Goal: Task Accomplishment & Management: Manage account settings

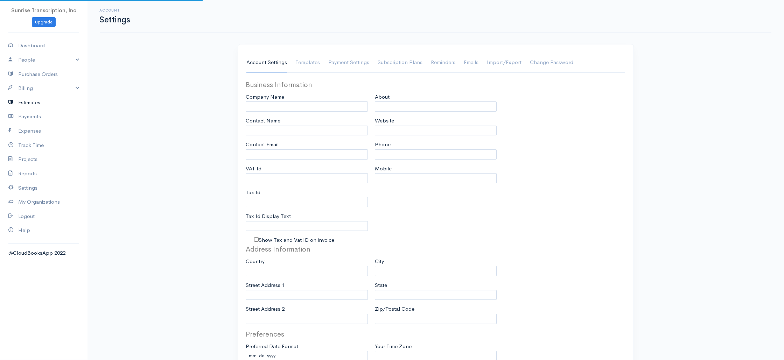
type input "Sunrise Transcription, Inc"
type input "suraj@emrtranscription.com"
type input "Tax Id"
type input "Medical Transcription Service"
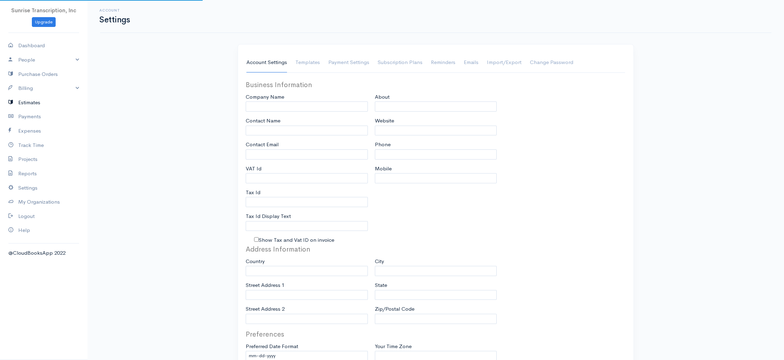
type input "www.sunrisetranscription.com"
type input "518-261-4885"
select select
type input "382 NE 191st St PMB 908193"
type input "Miami"
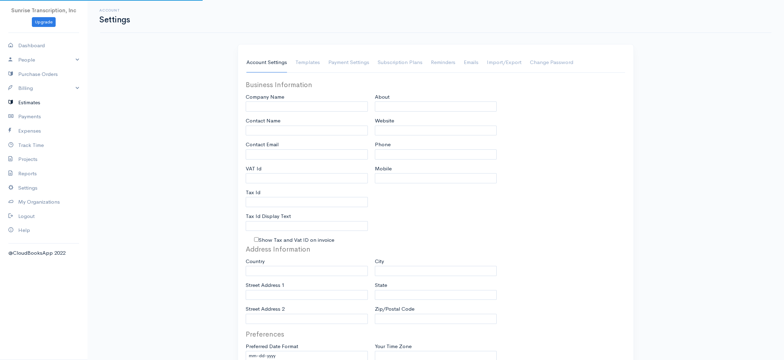
type input "Florida"
type input "33179-3899"
select select
type input "INVOICE"
type input "1333"
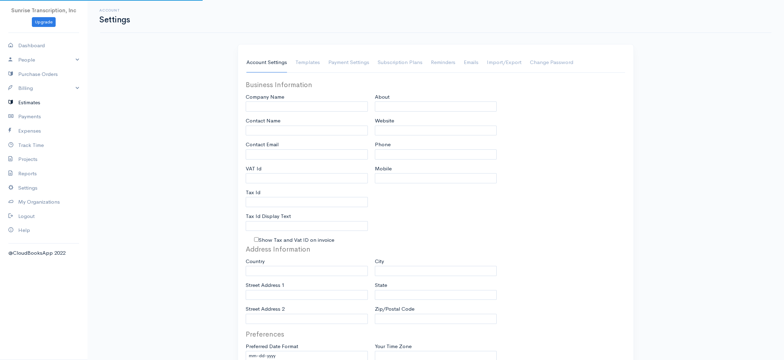
type input "103"
select select "3"
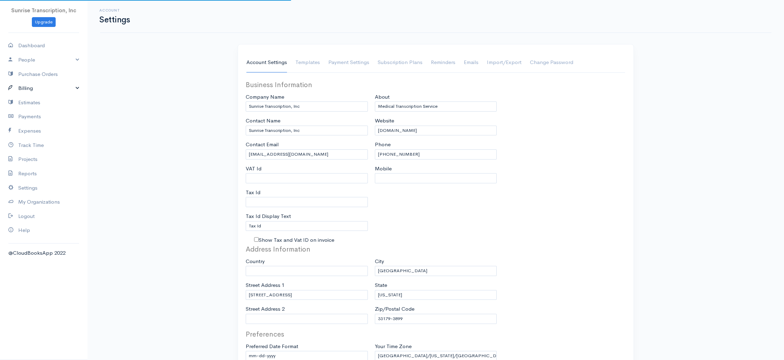
select select "[GEOGRAPHIC_DATA]"
drag, startPoint x: 37, startPoint y: 86, endPoint x: 28, endPoint y: 101, distance: 17.6
click at [37, 86] on link "Billing" at bounding box center [44, 88] width 88 height 14
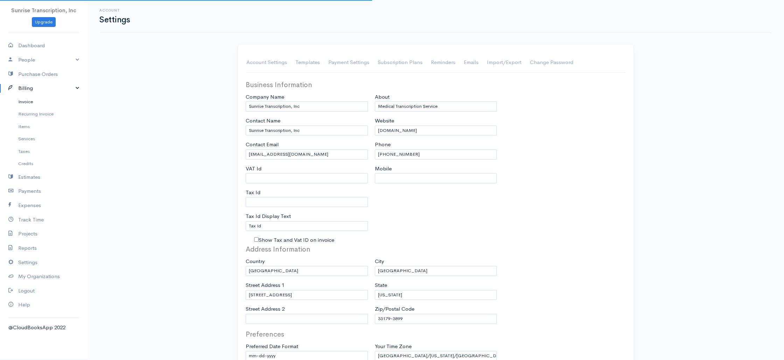
click at [28, 101] on link "Invoice" at bounding box center [44, 102] width 88 height 13
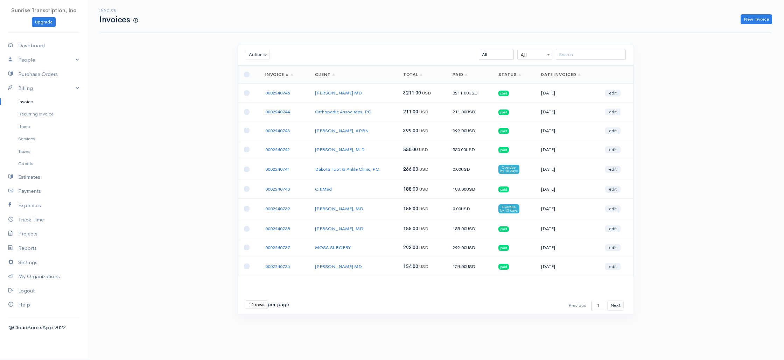
click at [395, 190] on td "CitiMed" at bounding box center [354, 189] width 88 height 19
click at [609, 304] on button "Next" at bounding box center [615, 306] width 16 height 10
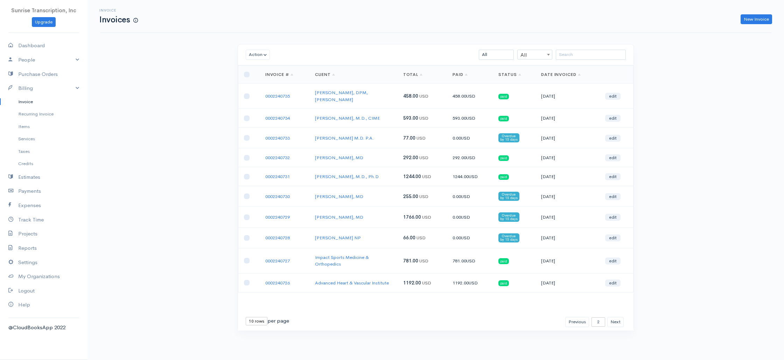
click at [369, 215] on td "Salil Gupta, MD" at bounding box center [354, 217] width 88 height 21
click at [370, 230] on td "Leslie Lyon NP" at bounding box center [354, 238] width 88 height 21
click at [616, 317] on button "Next" at bounding box center [615, 322] width 16 height 10
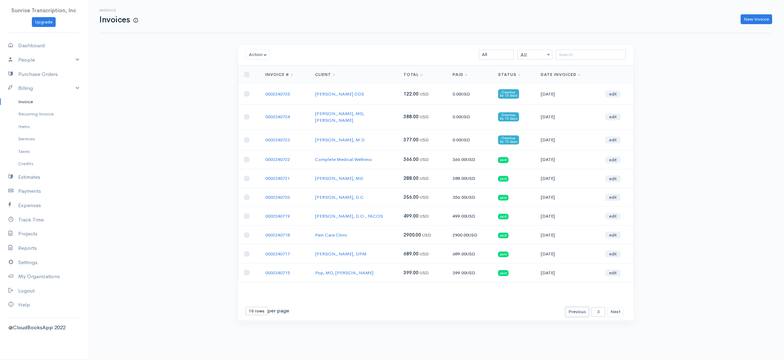
click at [580, 307] on button "Previous" at bounding box center [577, 312] width 24 height 10
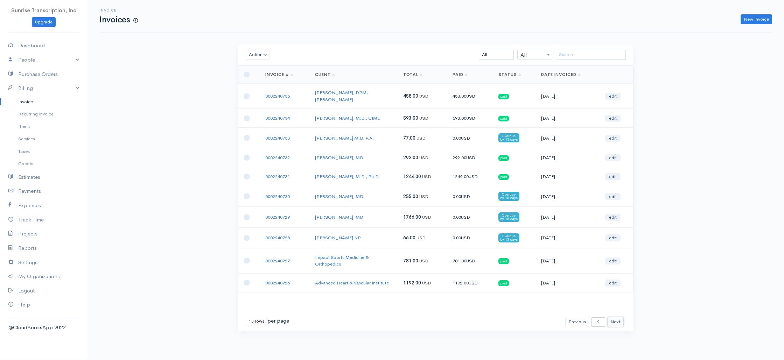
drag, startPoint x: 615, startPoint y: 317, endPoint x: 607, endPoint y: 301, distance: 17.1
click at [615, 317] on button "Next" at bounding box center [615, 322] width 16 height 10
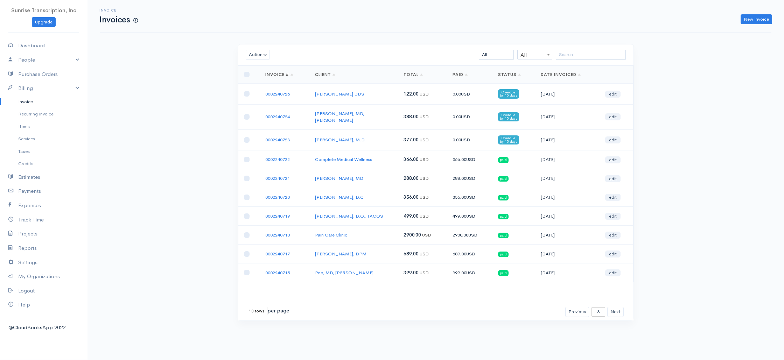
click at [373, 136] on td "Shahab S. Virani, M.D" at bounding box center [354, 140] width 89 height 21
click at [619, 307] on button "Next" at bounding box center [615, 312] width 16 height 10
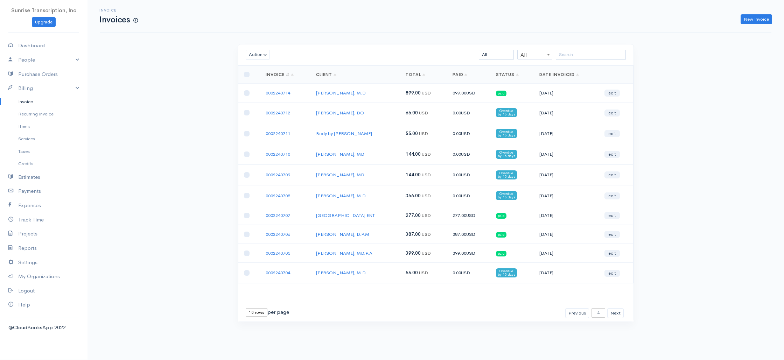
click at [379, 119] on td "Richard Meadows, DO" at bounding box center [356, 113] width 90 height 21
click at [374, 130] on td "Body by Mician" at bounding box center [356, 133] width 90 height 21
click at [389, 159] on td "Robert A. Colgrove, Jr., MD" at bounding box center [356, 154] width 90 height 21
click at [386, 155] on td "Robert A. Colgrove, Jr., MD" at bounding box center [356, 154] width 90 height 21
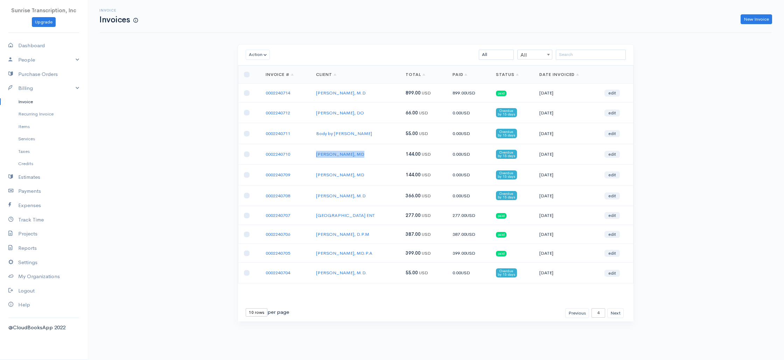
click at [386, 155] on td "Robert A. Colgrove, Jr., MD" at bounding box center [356, 154] width 90 height 21
click at [384, 156] on td "Robert A. Colgrove, Jr., MD" at bounding box center [356, 154] width 90 height 21
click at [383, 154] on td "Robert A. Colgrove, Jr., MD" at bounding box center [356, 154] width 90 height 21
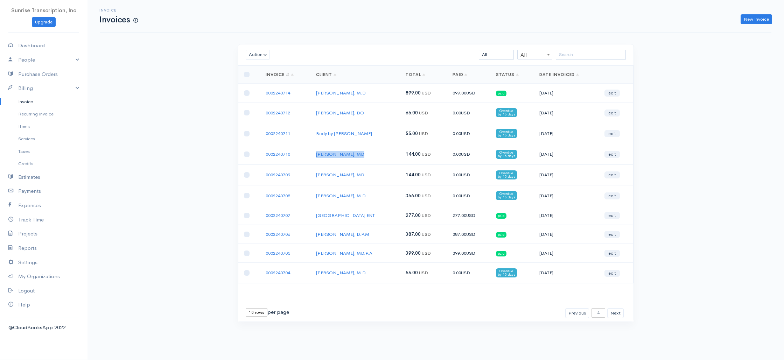
click at [383, 154] on td "Robert A. Colgrove, Jr., MD" at bounding box center [356, 154] width 90 height 21
drag, startPoint x: 384, startPoint y: 161, endPoint x: 383, endPoint y: 157, distance: 3.8
click at [384, 161] on td "Robert A. Colgrove, Jr., MD" at bounding box center [356, 154] width 90 height 21
click at [383, 157] on td "Robert A. Colgrove, Jr., MD" at bounding box center [356, 154] width 90 height 21
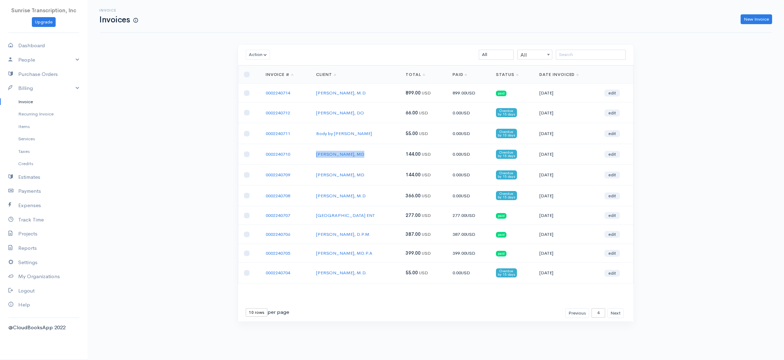
click at [383, 157] on td "Robert A. Colgrove, Jr., MD" at bounding box center [356, 154] width 90 height 21
click at [386, 159] on td "Robert A. Colgrove, Jr., MD" at bounding box center [356, 154] width 90 height 21
click at [384, 155] on td "Robert A. Colgrove, Jr., MD" at bounding box center [356, 154] width 90 height 21
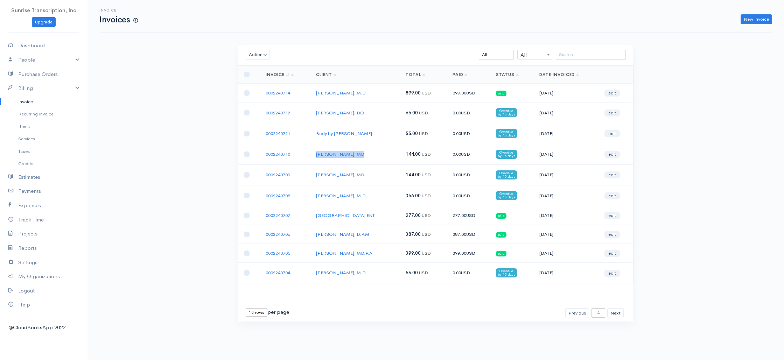
click at [386, 162] on td "Robert A. Colgrove, Jr., MD" at bounding box center [356, 154] width 90 height 21
click at [384, 154] on td "Robert A. Colgrove, Jr., MD" at bounding box center [356, 154] width 90 height 21
click at [385, 160] on td "Robert A. Colgrove, Jr., MD" at bounding box center [356, 154] width 90 height 21
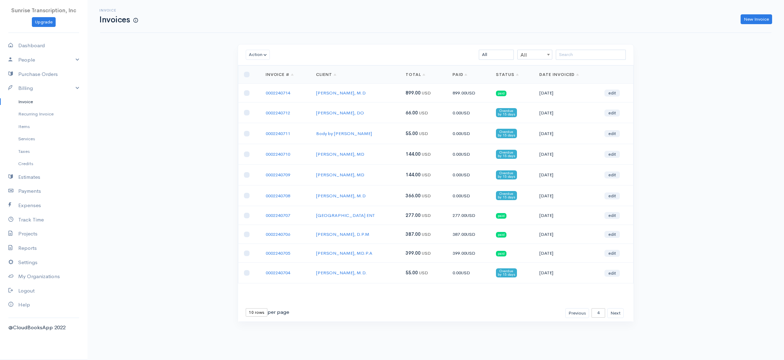
click at [383, 154] on td "Robert A. Colgrove, Jr., MD" at bounding box center [356, 154] width 90 height 21
click at [383, 157] on td "Robert A. Colgrove, Jr., MD" at bounding box center [356, 154] width 90 height 21
click at [386, 155] on td "Robert A. Colgrove, Jr., MD" at bounding box center [356, 154] width 90 height 21
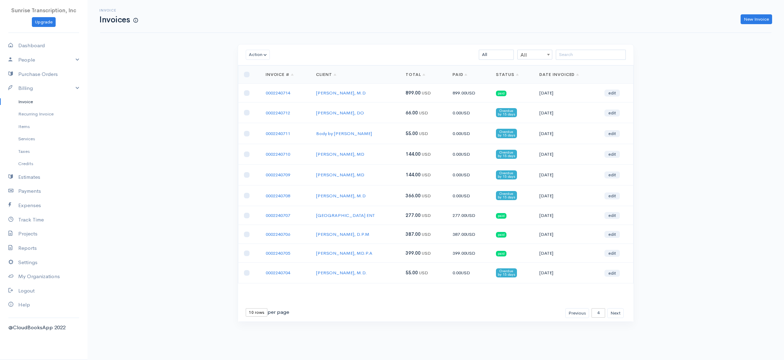
click at [386, 155] on td "Robert A. Colgrove, Jr., MD" at bounding box center [356, 154] width 90 height 21
click at [386, 158] on td "Robert A. Colgrove, Jr., MD" at bounding box center [356, 154] width 90 height 21
click at [386, 155] on td "Robert A. Colgrove, Jr., MD" at bounding box center [356, 154] width 90 height 21
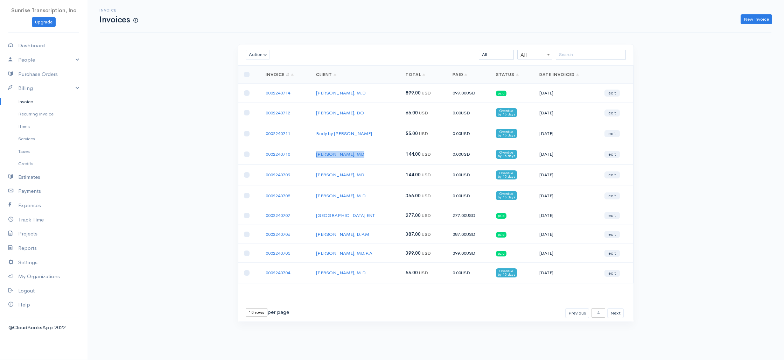
click at [386, 155] on td "Robert A. Colgrove, Jr., MD" at bounding box center [356, 154] width 90 height 21
click at [387, 157] on td "Robert A. Colgrove, Jr., MD" at bounding box center [356, 154] width 90 height 21
click at [618, 313] on button "Next" at bounding box center [615, 313] width 16 height 10
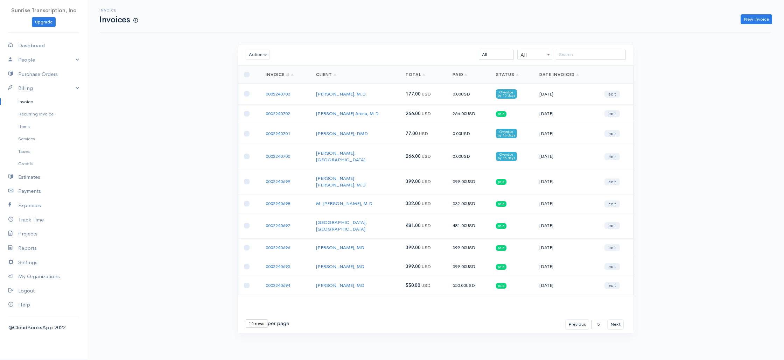
click at [384, 99] on td "Jill Wohlfeil, M.D." at bounding box center [356, 94] width 90 height 21
click at [384, 112] on td "Mario J. Arena, M.D" at bounding box center [356, 113] width 90 height 19
click at [382, 136] on td "Timothy J. Devitt, DMD" at bounding box center [356, 133] width 90 height 21
click at [388, 155] on td "Odaiyappa Sambandam, MD" at bounding box center [356, 156] width 90 height 25
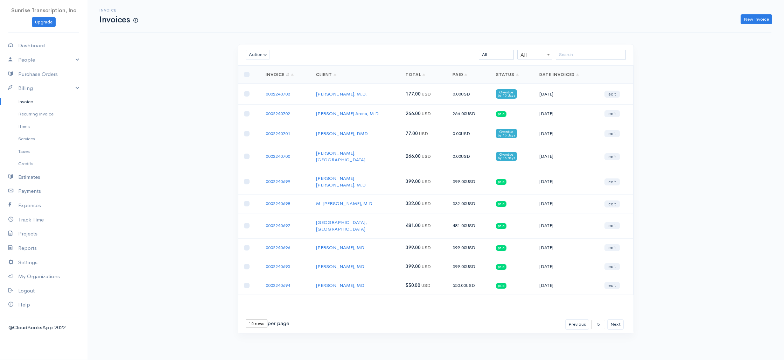
click at [386, 151] on td "Odaiyappa Sambandam, MD" at bounding box center [356, 156] width 90 height 25
click at [619, 320] on button "Next" at bounding box center [615, 325] width 16 height 10
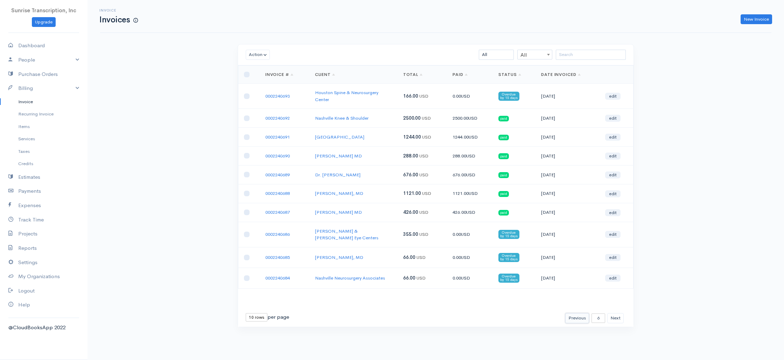
click at [576, 313] on button "Previous" at bounding box center [577, 318] width 24 height 10
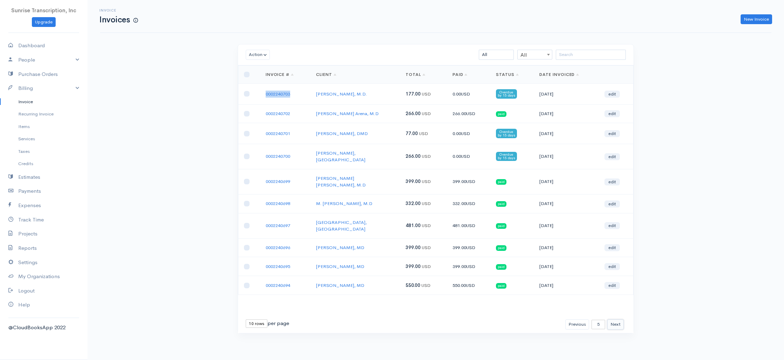
drag, startPoint x: 617, startPoint y: 307, endPoint x: 630, endPoint y: 302, distance: 13.7
click at [617, 320] on button "Next" at bounding box center [615, 325] width 16 height 10
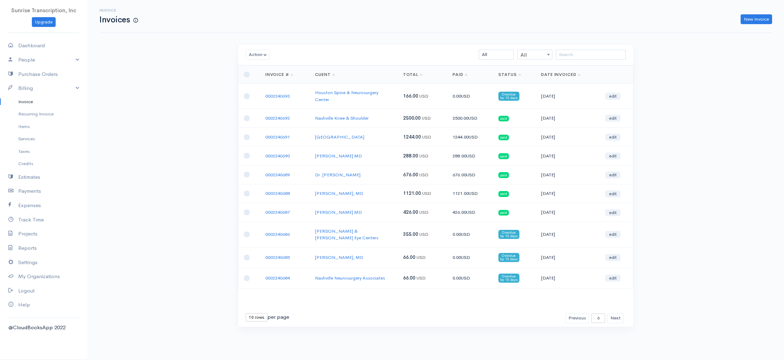
click at [382, 233] on td "Bennett & Bloom Eye Centers" at bounding box center [354, 234] width 88 height 25
click at [382, 251] on td "Richard Nahas, MD" at bounding box center [354, 257] width 88 height 21
drag, startPoint x: 616, startPoint y: 312, endPoint x: 422, endPoint y: 242, distance: 207.0
click at [422, 242] on div "Loading ... First Previous 1 2 3 4 5 6 7 8 9 10 11 12 13 14 15 16 17 18 19 20 2…" at bounding box center [436, 196] width 396 height 262
click at [617, 313] on button "Next" at bounding box center [615, 318] width 16 height 10
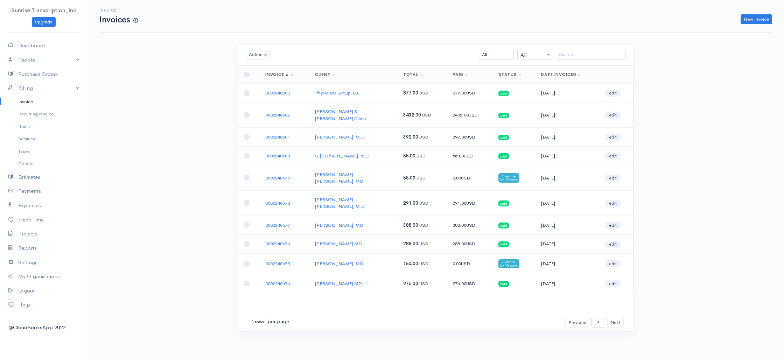
click at [393, 177] on td "Sundar Reddy S. Pasem, MD" at bounding box center [354, 177] width 88 height 25
click at [619, 318] on button "Next" at bounding box center [615, 323] width 16 height 10
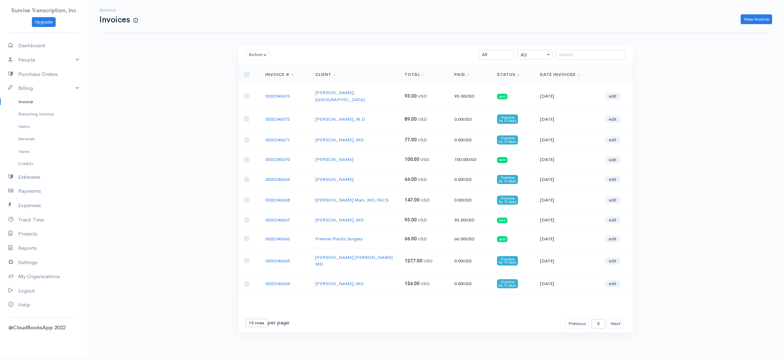
click at [381, 151] on td "Azim A. Karim, M.D" at bounding box center [354, 159] width 89 height 19
click at [389, 190] on td "Patricia N. Mars, MD, FACS" at bounding box center [354, 200] width 89 height 21
click at [385, 200] on td "Patricia N. Mars, MD, FACS" at bounding box center [354, 200] width 89 height 21
click at [385, 195] on td "Patricia N. Mars, MD, FACS" at bounding box center [354, 200] width 89 height 21
click at [390, 211] on td "Moriah R Moffitt, MD" at bounding box center [354, 220] width 89 height 19
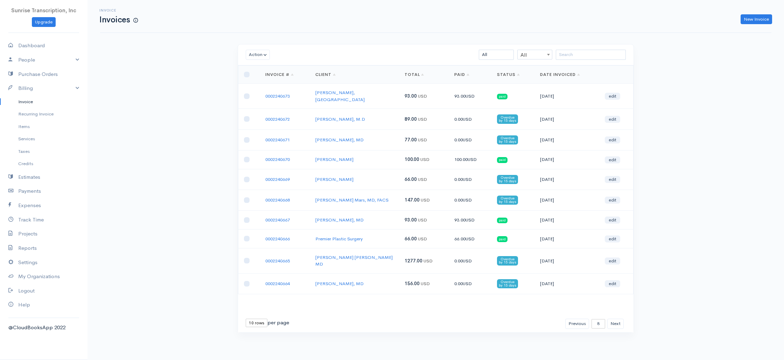
click at [367, 273] on td "Andrew Kim, MD" at bounding box center [354, 283] width 89 height 21
click at [616, 319] on button "Next" at bounding box center [615, 324] width 16 height 10
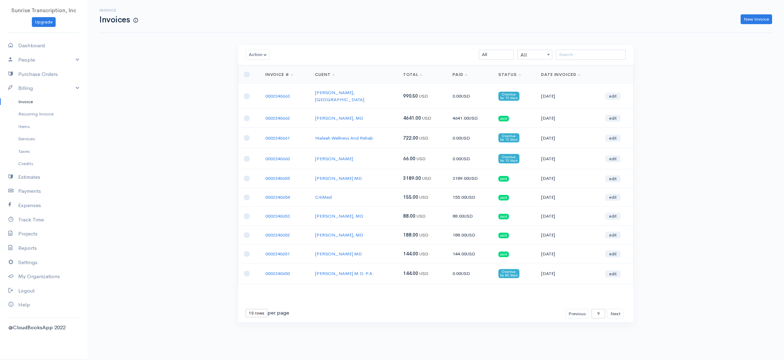
click at [381, 90] on td "Ahmed Butt,MD" at bounding box center [354, 96] width 88 height 25
click at [393, 128] on td "Hialeah Wellness And Rehab" at bounding box center [354, 138] width 88 height 21
click at [379, 158] on td "Dr. Kim Stearns" at bounding box center [354, 158] width 88 height 21
drag, startPoint x: 619, startPoint y: 305, endPoint x: 629, endPoint y: 299, distance: 11.8
click at [619, 309] on button "Next" at bounding box center [615, 314] width 16 height 10
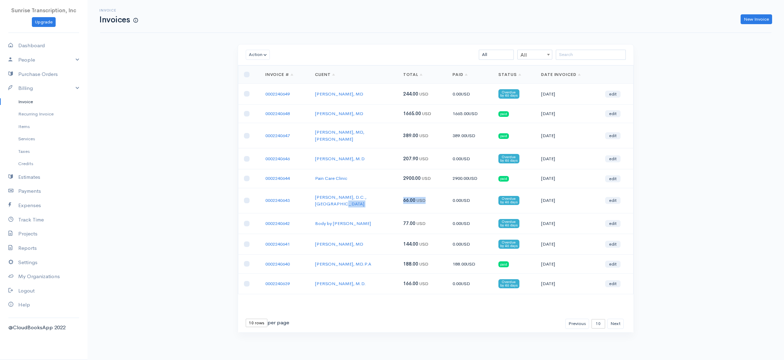
drag, startPoint x: 421, startPoint y: 196, endPoint x: 395, endPoint y: 190, distance: 26.4
click at [395, 190] on tr "0002240643 Richard J. Freesmeier, D.C., PA 66.00 USD 0.00 USD Overdue by 46 day…" at bounding box center [435, 200] width 395 height 25
click at [387, 213] on td "Body by Mician" at bounding box center [354, 223] width 88 height 21
click at [360, 213] on td "Body by Mician" at bounding box center [354, 223] width 88 height 21
click at [381, 234] on td "Richard Chaffoo, MD" at bounding box center [354, 244] width 88 height 21
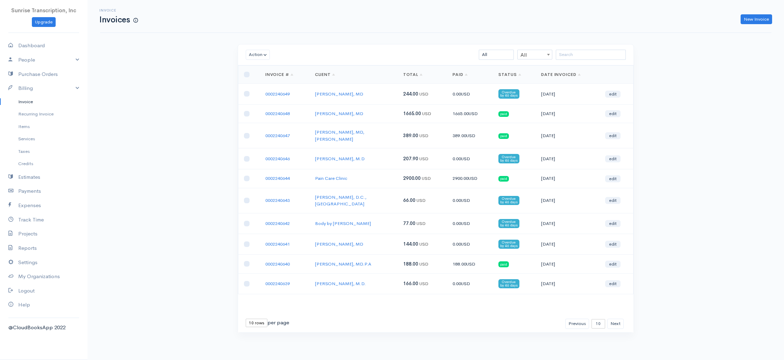
click at [385, 255] on td "GEORGE MANSOUR, MD.P.A" at bounding box center [354, 264] width 88 height 19
click at [376, 275] on td "Jose U. DeSousa, M.D." at bounding box center [354, 283] width 88 height 21
click at [701, 97] on div "Invoice Invoices New Invoice Action Archive Delete Download PDF Send Mark as Se…" at bounding box center [436, 179] width 697 height 359
drag, startPoint x: 26, startPoint y: 63, endPoint x: 25, endPoint y: 70, distance: 7.1
click at [26, 63] on link "People" at bounding box center [44, 60] width 88 height 14
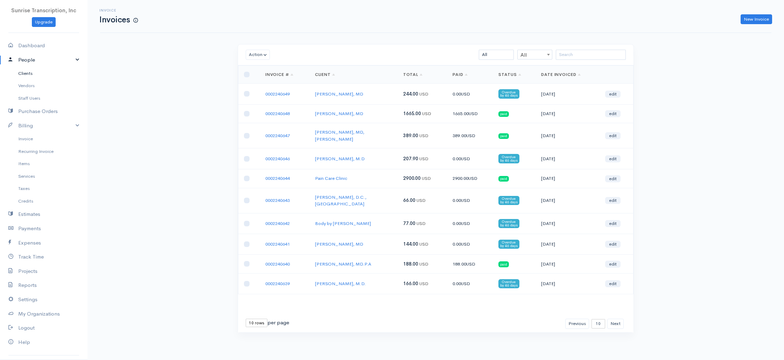
click at [25, 71] on link "Clients" at bounding box center [44, 73] width 88 height 13
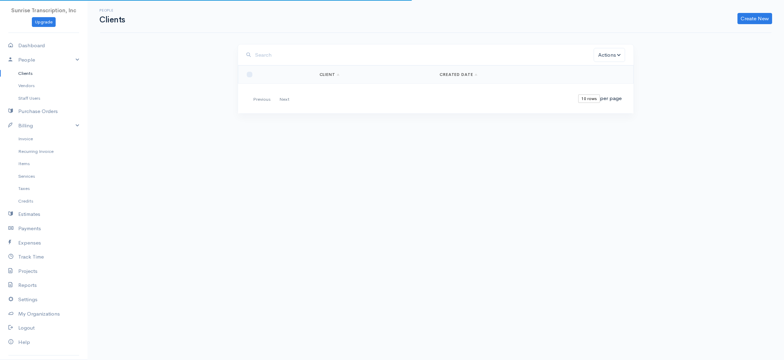
click at [308, 48] on input "search" at bounding box center [424, 55] width 339 height 14
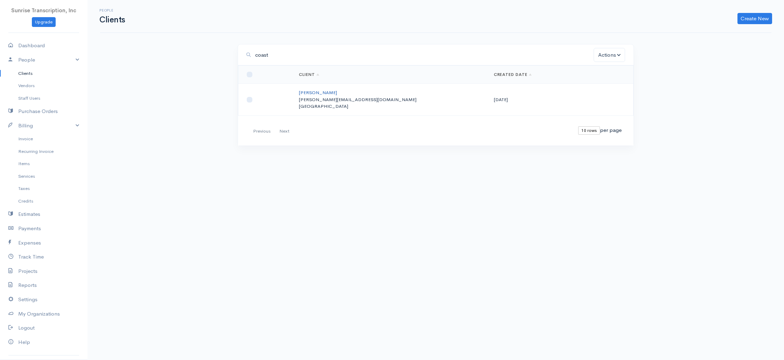
type input "coast"
click at [321, 92] on link "Warren R. Abel, M.D" at bounding box center [318, 93] width 38 height 6
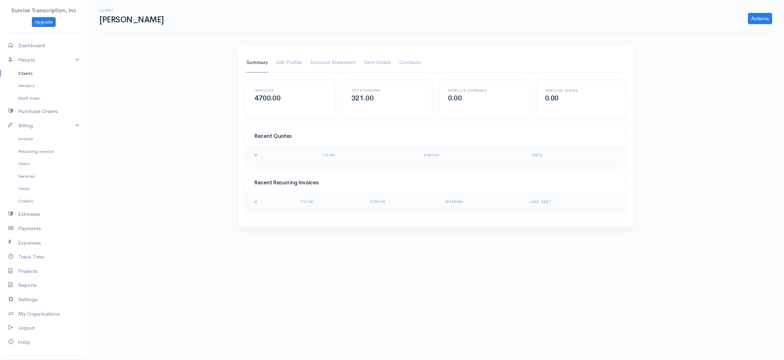
click at [260, 64] on link "Summary" at bounding box center [257, 63] width 21 height 20
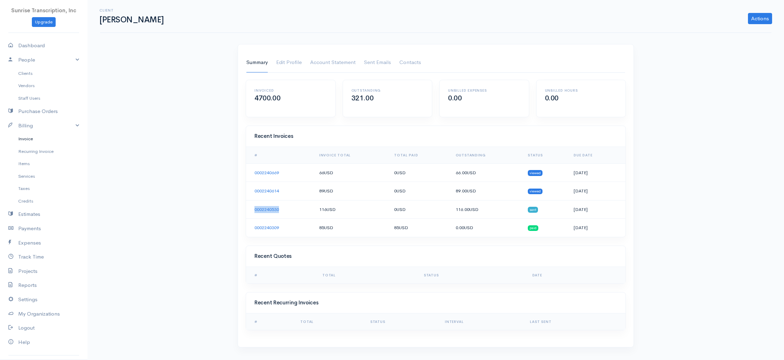
drag, startPoint x: 34, startPoint y: 139, endPoint x: 119, endPoint y: 128, distance: 85.8
click at [34, 139] on link "Invoice" at bounding box center [44, 139] width 88 height 13
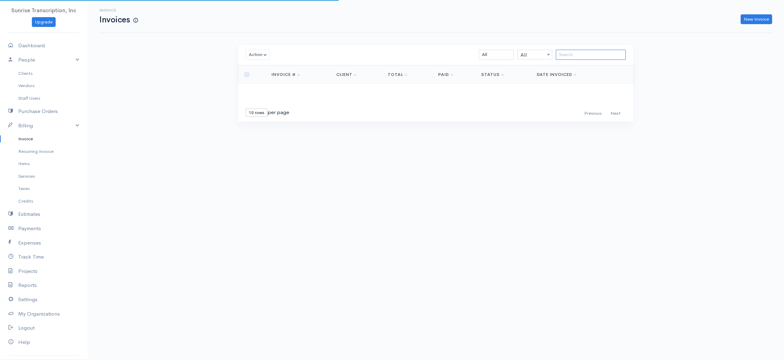
click at [584, 53] on input "search" at bounding box center [591, 55] width 70 height 10
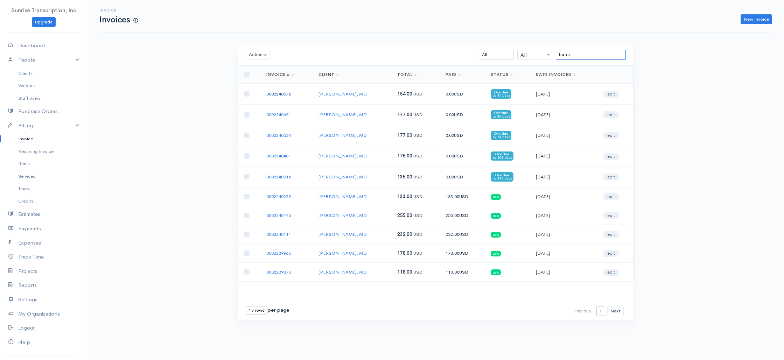
type input "batra"
click at [280, 92] on link "0002240675" at bounding box center [278, 94] width 25 height 6
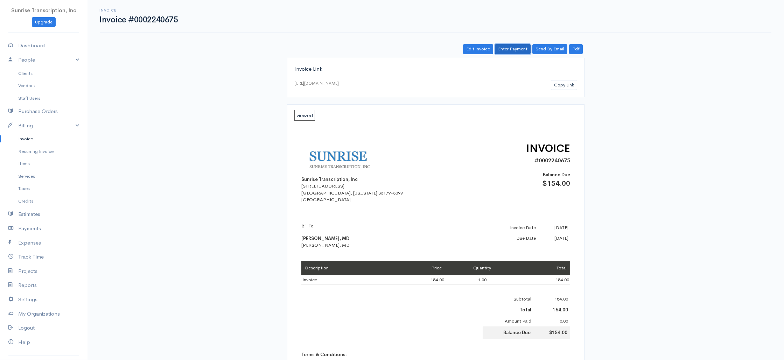
drag, startPoint x: 508, startPoint y: 53, endPoint x: 494, endPoint y: 60, distance: 16.0
click at [508, 53] on link "Enter Payment" at bounding box center [513, 49] width 36 height 10
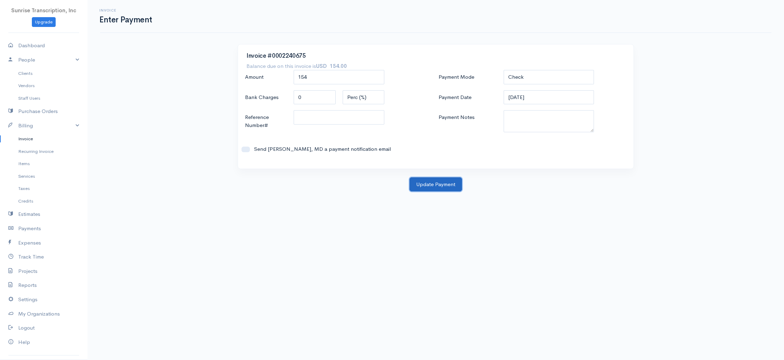
click at [428, 185] on button "Update Payment" at bounding box center [436, 185] width 53 height 14
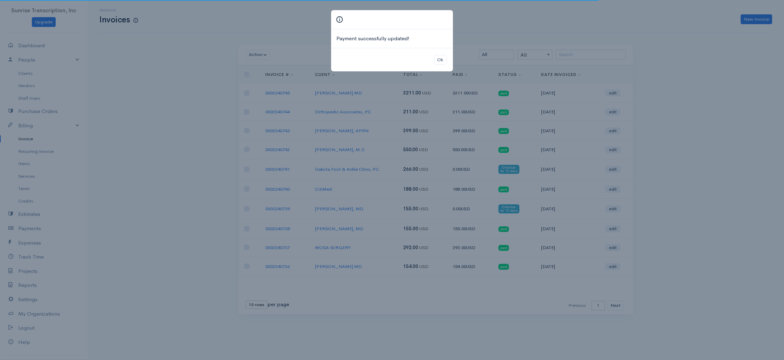
click at [671, 115] on div "Payment successfully updated! Ok" at bounding box center [392, 180] width 784 height 360
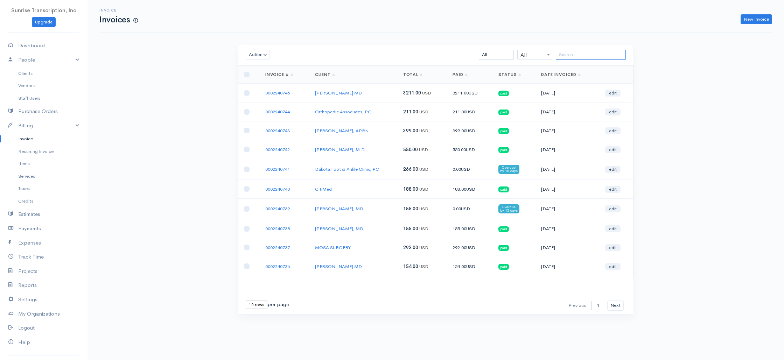
click at [570, 51] on input "search" at bounding box center [591, 55] width 70 height 10
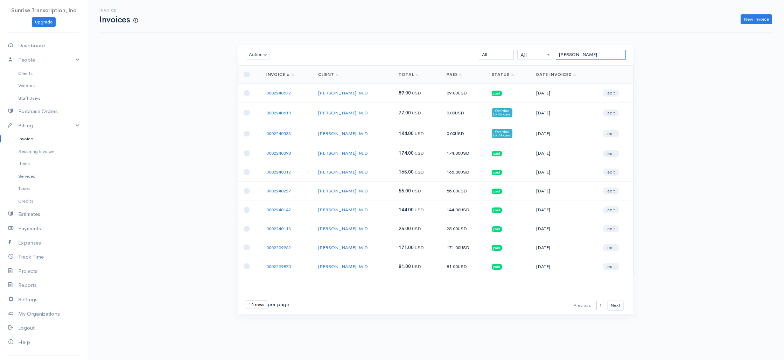
type input "jim"
click at [278, 113] on link "0002240618" at bounding box center [278, 113] width 25 height 6
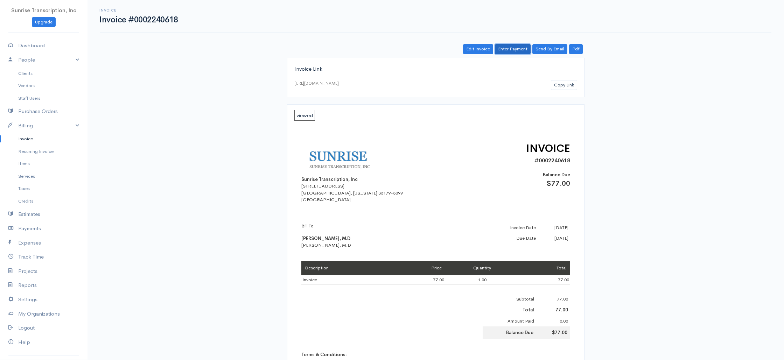
click at [516, 50] on link "Enter Payment" at bounding box center [513, 49] width 36 height 10
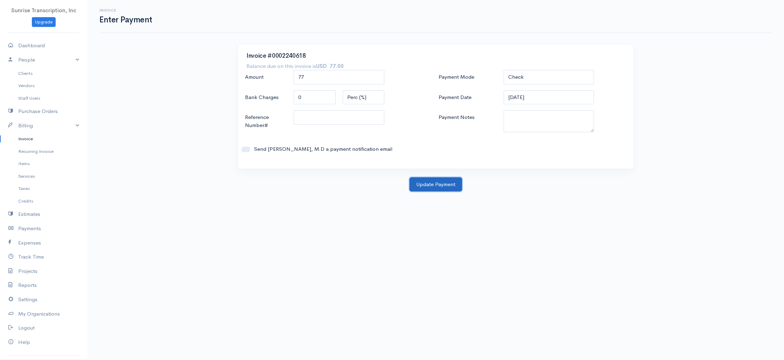
drag, startPoint x: 440, startPoint y: 185, endPoint x: 450, endPoint y: 180, distance: 11.0
click at [440, 185] on button "Update Payment" at bounding box center [436, 185] width 53 height 14
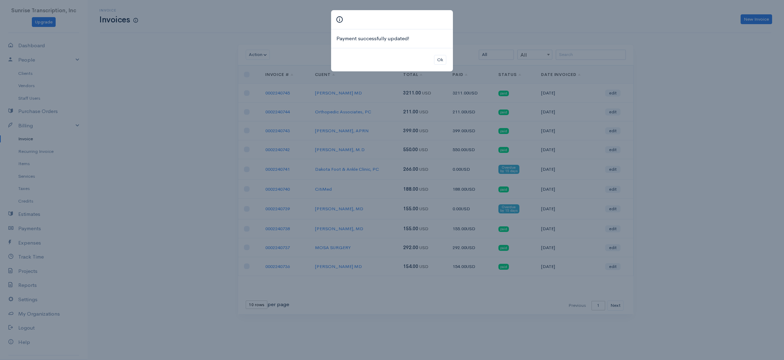
drag, startPoint x: 160, startPoint y: 63, endPoint x: 140, endPoint y: 33, distance: 35.5
click at [160, 63] on div "Payment successfully updated! Ok" at bounding box center [392, 180] width 784 height 360
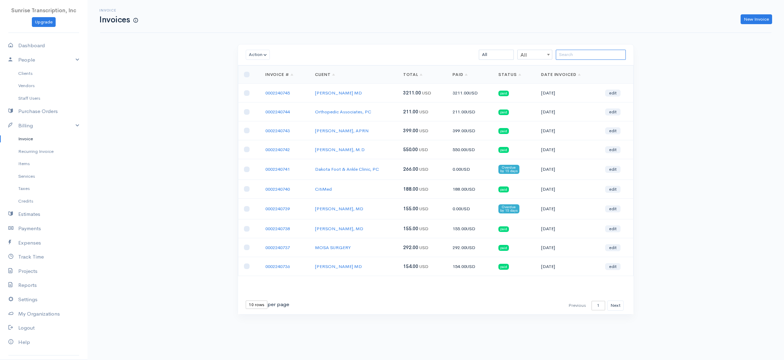
click at [594, 56] on input "search" at bounding box center [591, 55] width 70 height 10
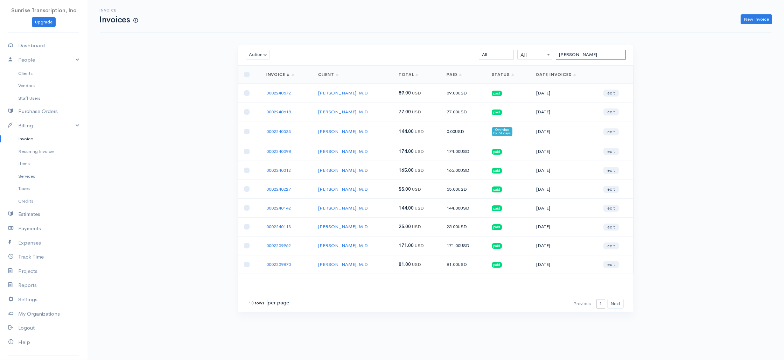
drag, startPoint x: 548, startPoint y: 53, endPoint x: 506, endPoint y: 50, distance: 42.4
click at [507, 51] on div "jim All All All Draft Viewed Sent Paid Partial Overdue Unpaid/Open" at bounding box center [468, 55] width 323 height 10
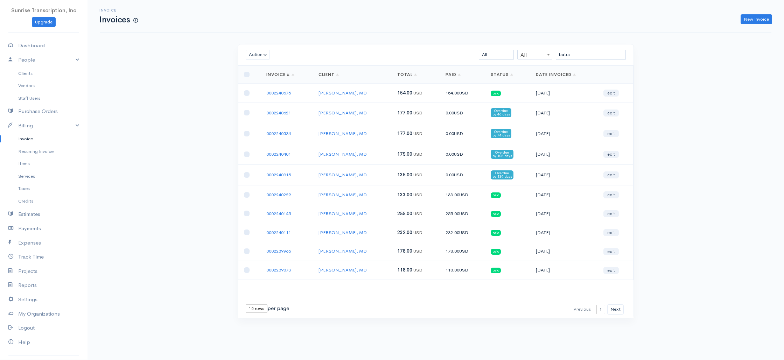
click at [704, 134] on div "Invoice Invoices New Invoice Action Archive Delete Download PDF Send Mark as Se…" at bounding box center [436, 172] width 697 height 345
drag, startPoint x: 584, startPoint y: 55, endPoint x: 499, endPoint y: 50, distance: 84.8
click at [500, 50] on div "batra All All All Draft Viewed Sent Paid Partial Overdue Unpaid/Open" at bounding box center [468, 55] width 323 height 10
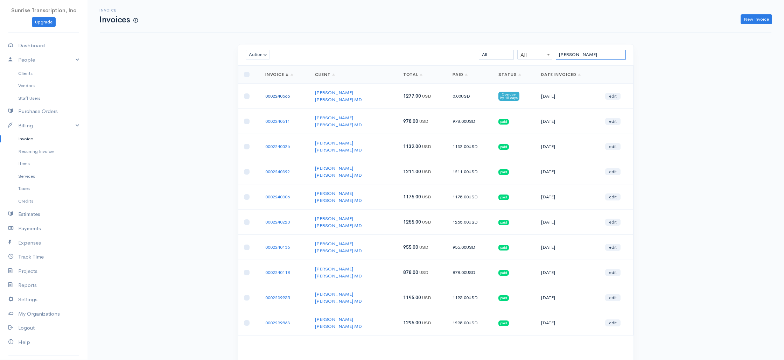
type input "juan"
click at [279, 93] on link "0002240665" at bounding box center [277, 96] width 25 height 6
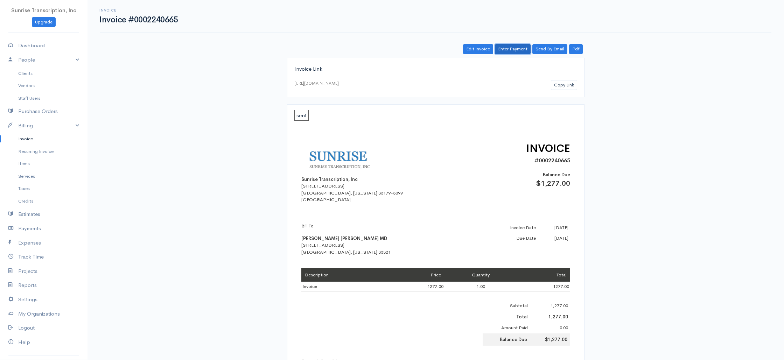
click at [501, 49] on link "Enter Payment" at bounding box center [513, 49] width 36 height 10
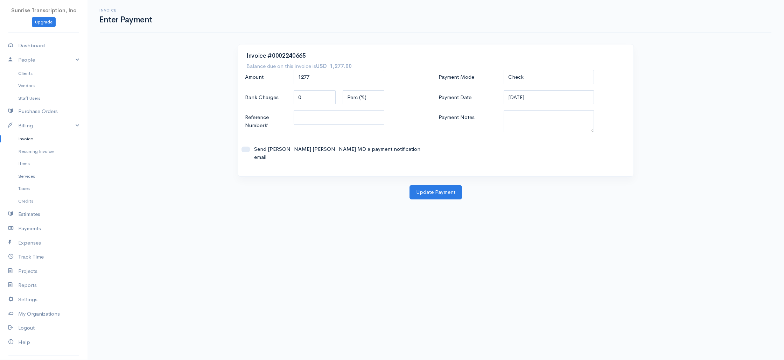
click at [429, 196] on body "Sunrise Transcription, Inc Upgrade Dashboard People Clients Vendors Staff Users…" at bounding box center [392, 303] width 784 height 606
drag, startPoint x: 431, startPoint y: 186, endPoint x: 438, endPoint y: 183, distance: 8.5
click at [431, 186] on button "Update Payment" at bounding box center [436, 192] width 53 height 14
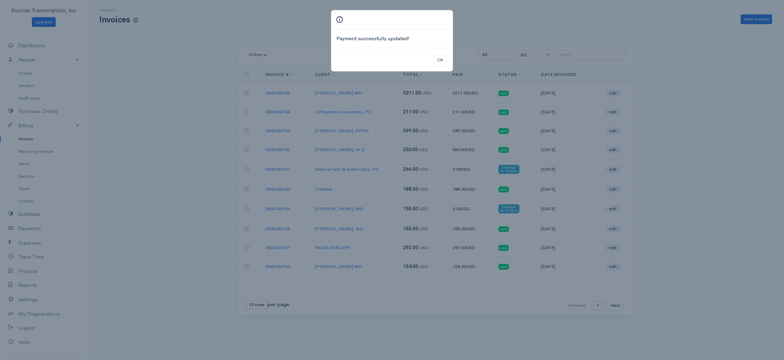
click at [489, 38] on div "Payment successfully updated! Ok" at bounding box center [392, 180] width 784 height 360
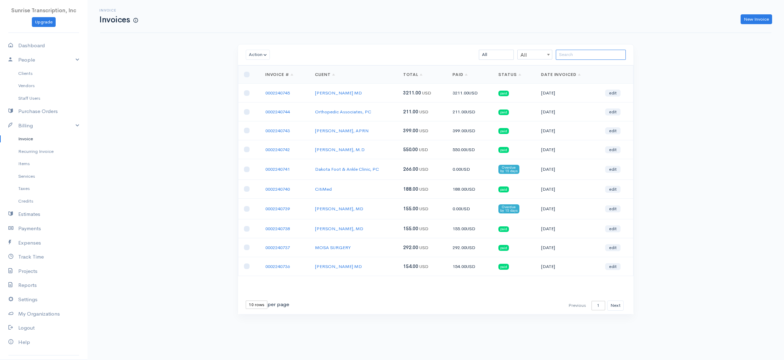
click at [580, 55] on input "search" at bounding box center [591, 55] width 70 height 10
paste input "0002240724"
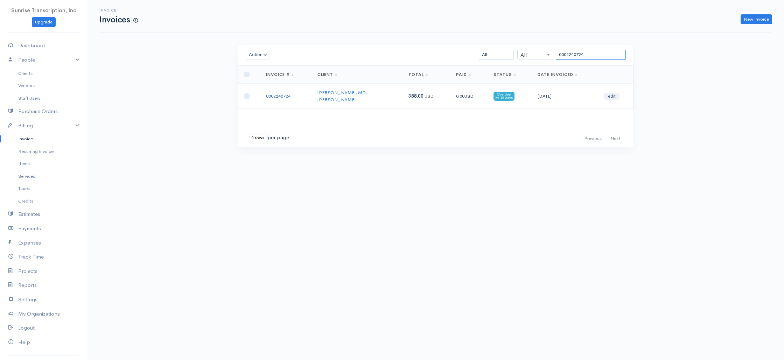
type input "0002240724"
click at [279, 93] on link "0002240724" at bounding box center [278, 96] width 25 height 6
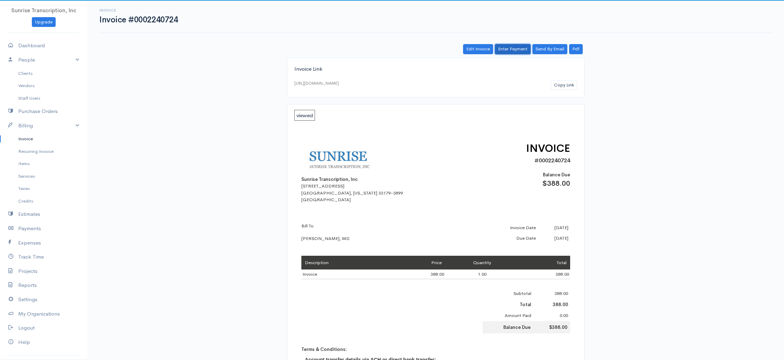
click at [505, 51] on link "Enter Payment" at bounding box center [513, 49] width 36 height 10
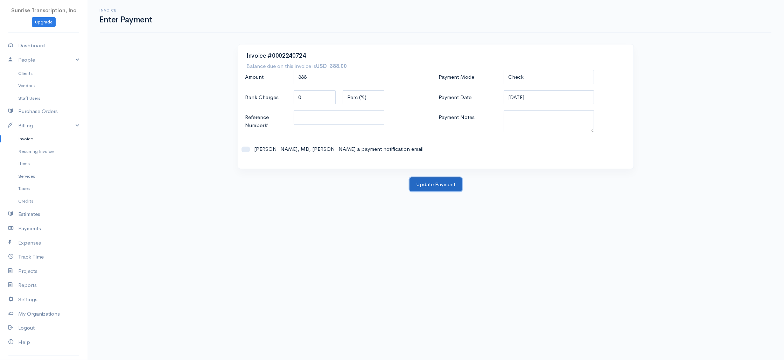
drag, startPoint x: 440, startPoint y: 182, endPoint x: 347, endPoint y: 117, distance: 113.1
click at [440, 182] on button "Update Payment" at bounding box center [436, 185] width 53 height 14
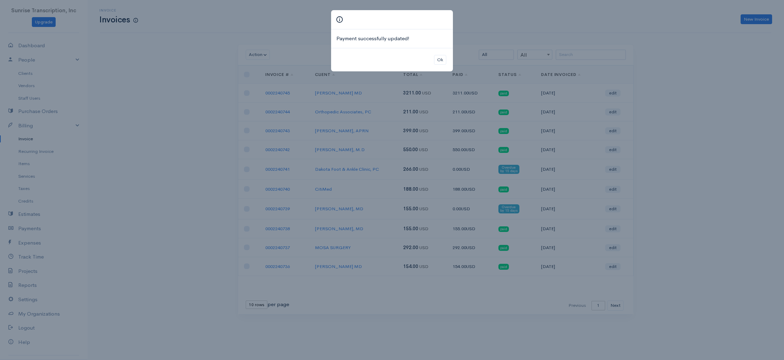
drag, startPoint x: 555, startPoint y: 40, endPoint x: 559, endPoint y: 46, distance: 7.8
click at [554, 40] on div "Payment successfully updated! Ok" at bounding box center [392, 180] width 784 height 360
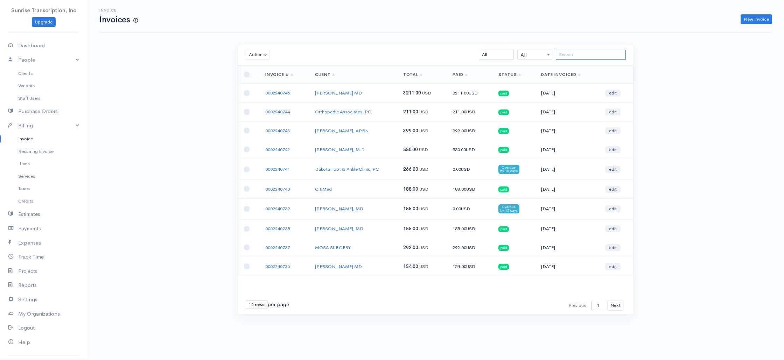
click at [600, 56] on input "search" at bounding box center [591, 55] width 70 height 10
paste input "0002240664"
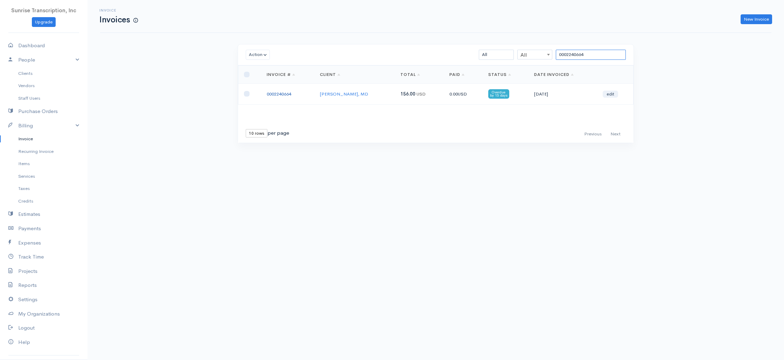
type input "0002240664"
click at [282, 96] on link "0002240664" at bounding box center [279, 94] width 25 height 6
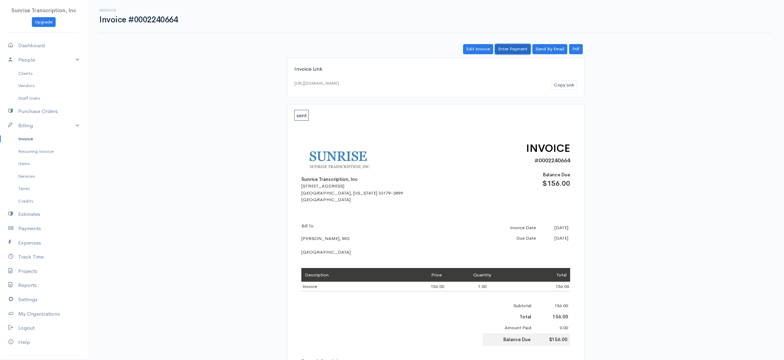
click at [508, 53] on link "Enter Payment" at bounding box center [513, 49] width 36 height 10
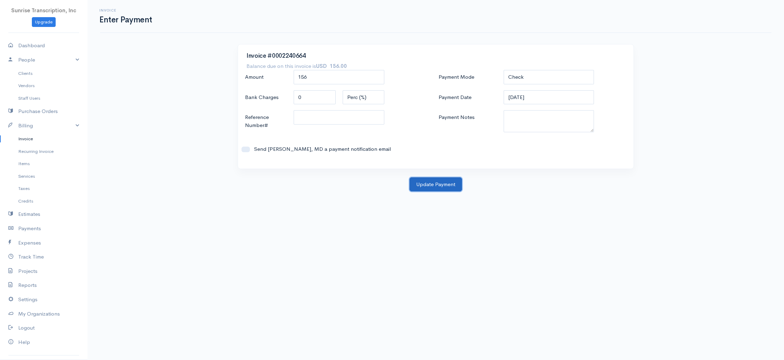
drag, startPoint x: 431, startPoint y: 186, endPoint x: 180, endPoint y: 83, distance: 271.4
click at [431, 186] on button "Update Payment" at bounding box center [436, 185] width 53 height 14
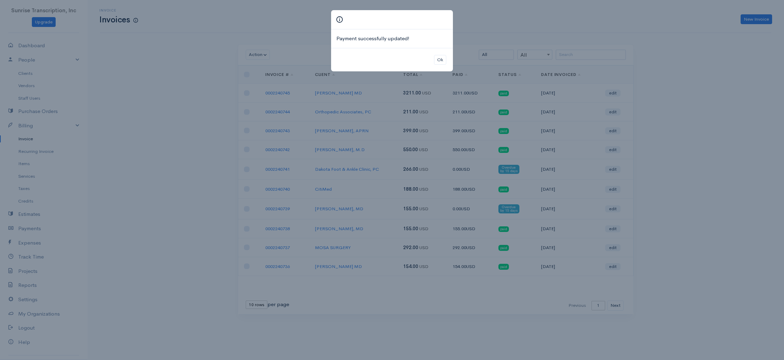
click at [583, 46] on div "Payment successfully updated! Ok" at bounding box center [392, 180] width 784 height 360
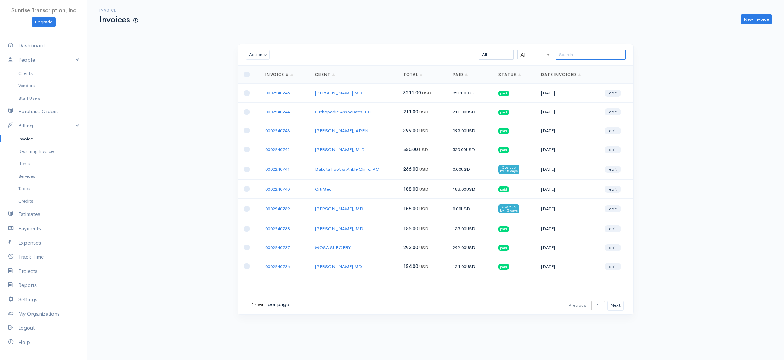
drag, startPoint x: 572, startPoint y: 54, endPoint x: 607, endPoint y: 56, distance: 34.7
click at [572, 54] on input "search" at bounding box center [591, 55] width 70 height 10
paste input "0002240663"
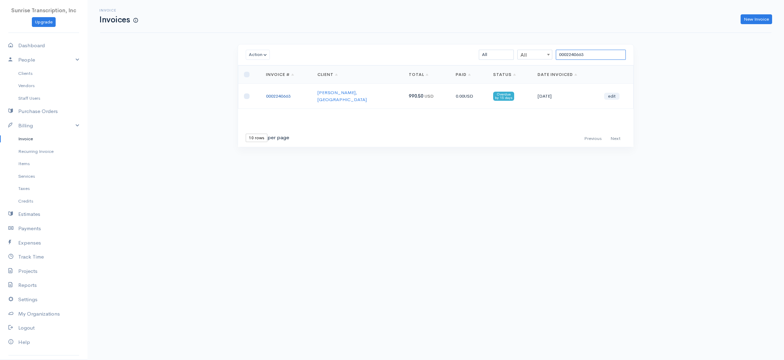
type input "0002240663"
click at [278, 93] on link "0002240663" at bounding box center [278, 96] width 25 height 6
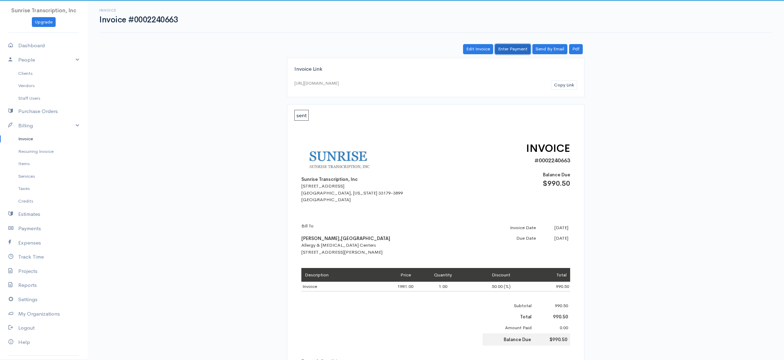
click at [520, 48] on link "Enter Payment" at bounding box center [513, 49] width 36 height 10
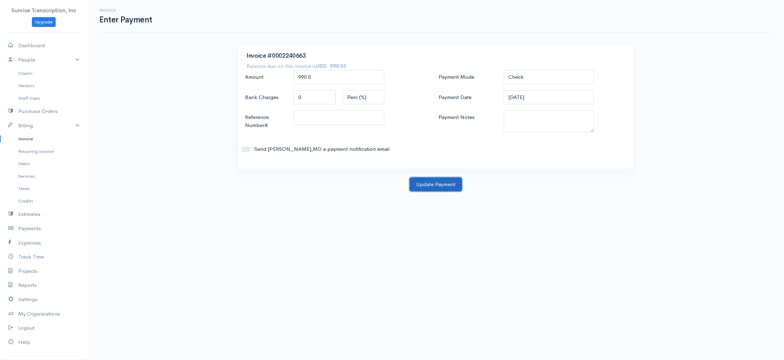
drag, startPoint x: 438, startPoint y: 187, endPoint x: 363, endPoint y: 146, distance: 84.8
click at [438, 187] on button "Update Payment" at bounding box center [436, 185] width 53 height 14
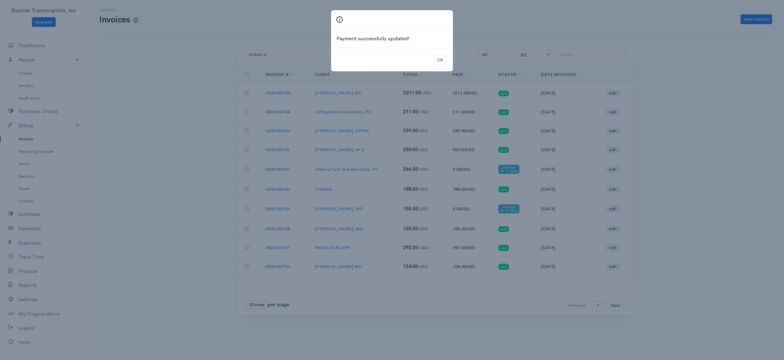
drag, startPoint x: 73, startPoint y: 82, endPoint x: 33, endPoint y: 71, distance: 41.0
click at [73, 82] on div "Payment successfully updated! Ok" at bounding box center [392, 180] width 784 height 360
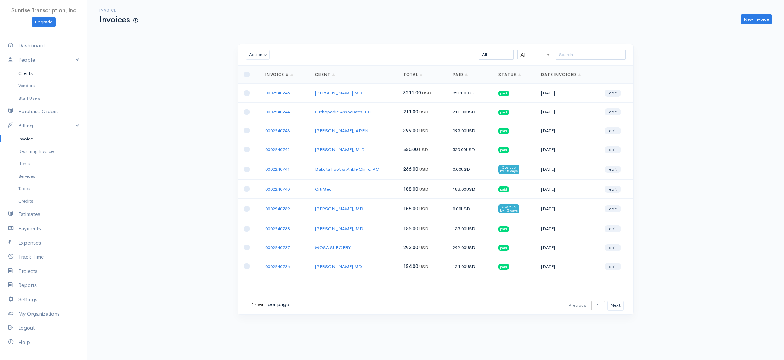
click at [30, 72] on link "Clients" at bounding box center [44, 73] width 88 height 13
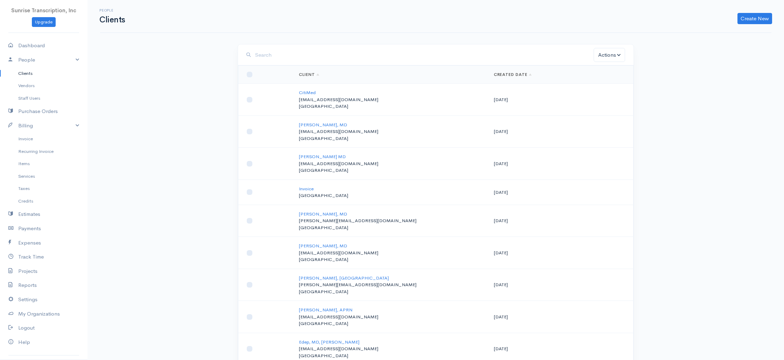
click at [318, 55] on input "search" at bounding box center [424, 55] width 339 height 14
paste input "alleganyimaging"
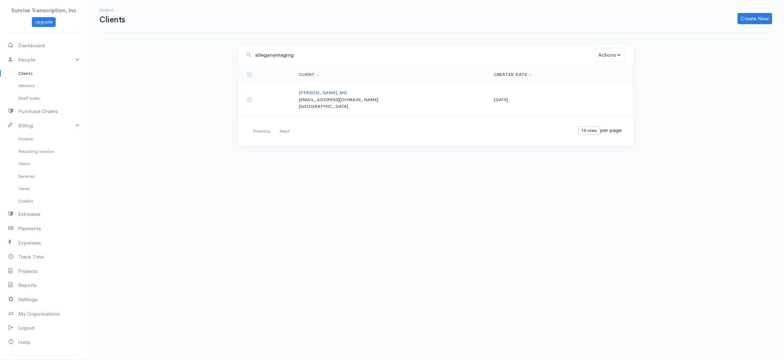
type input "alleganyimaging"
click at [317, 94] on link "John Pappas, MD" at bounding box center [323, 93] width 48 height 6
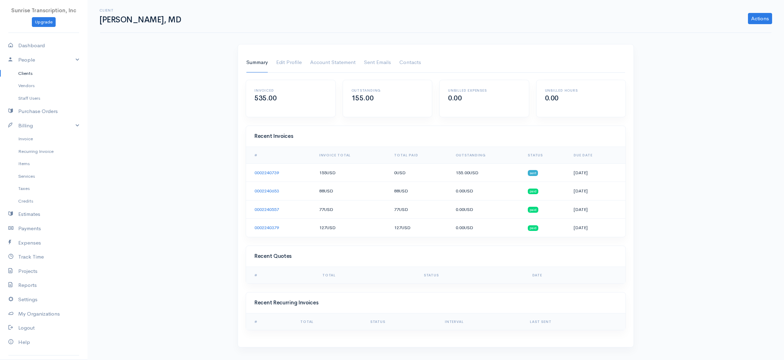
click at [282, 174] on td "0002240739" at bounding box center [280, 173] width 68 height 19
click at [262, 173] on link "0002240739" at bounding box center [267, 173] width 25 height 6
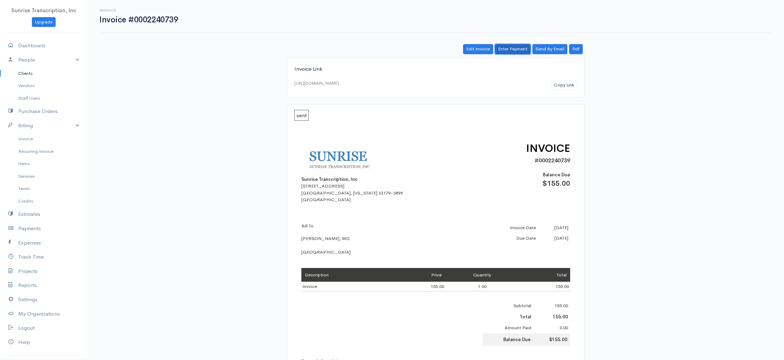
click at [512, 49] on link "Enter Payment" at bounding box center [513, 49] width 36 height 10
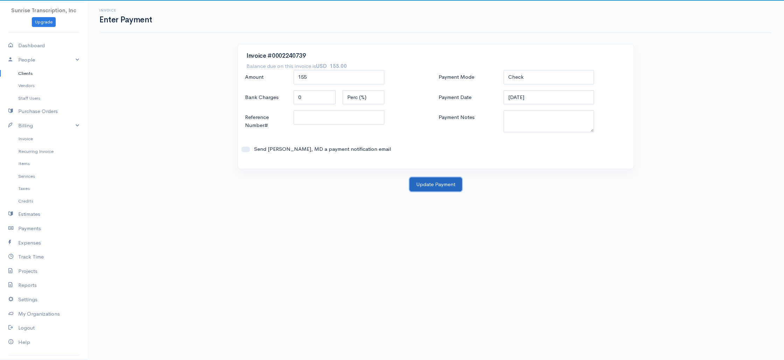
click at [440, 185] on button "Update Payment" at bounding box center [436, 185] width 53 height 14
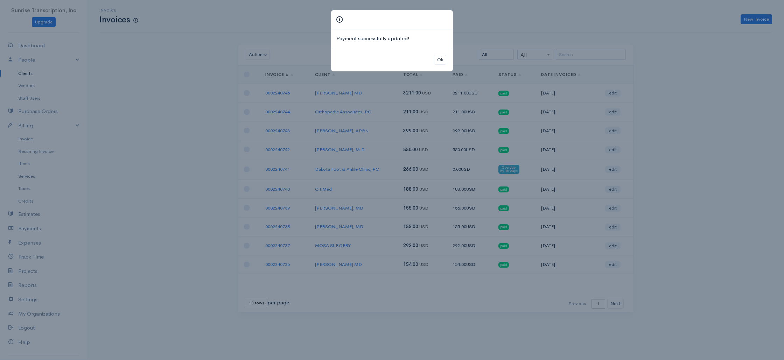
drag, startPoint x: 471, startPoint y: 42, endPoint x: 555, endPoint y: 57, distance: 85.5
click at [471, 42] on div "Payment successfully updated! Ok" at bounding box center [392, 180] width 784 height 360
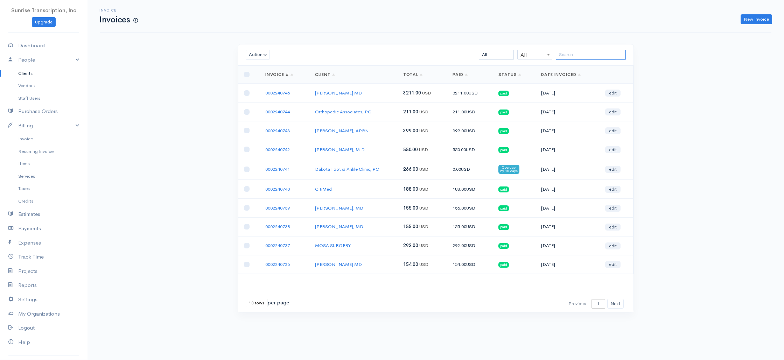
click at [605, 55] on input "search" at bounding box center [591, 55] width 70 height 10
type input "n"
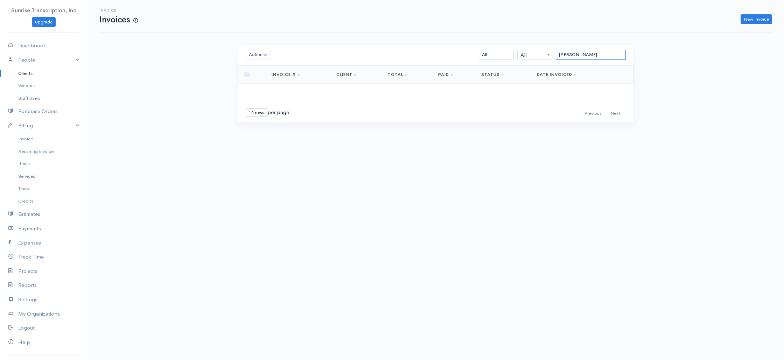
click at [572, 53] on input "benn" at bounding box center [591, 55] width 70 height 10
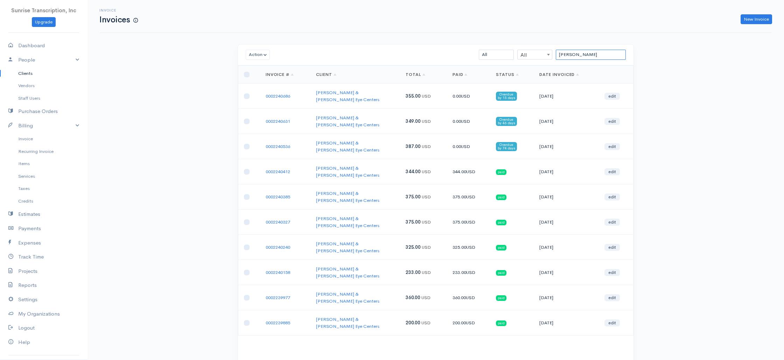
type input "benn"
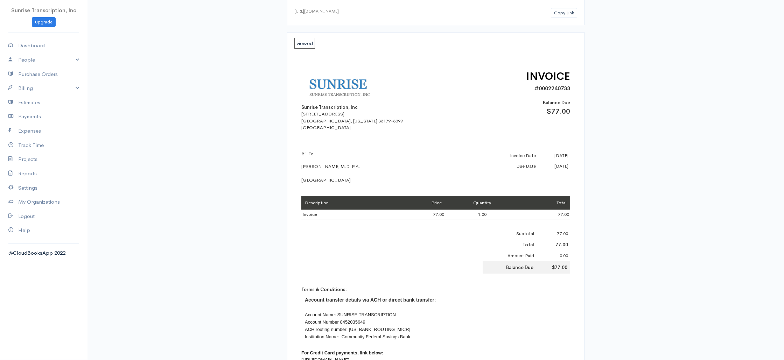
scroll to position [76, 0]
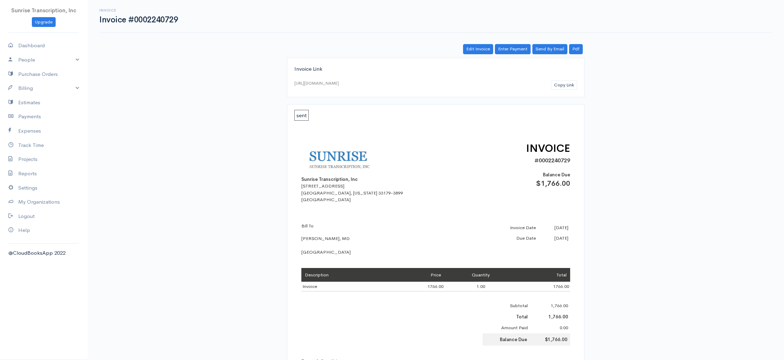
click at [269, 92] on div "Invoice Link https://www.cloudbooksapp.com/app/invoice/?auth=1754643697sHwt6spe…" at bounding box center [435, 306] width 403 height 497
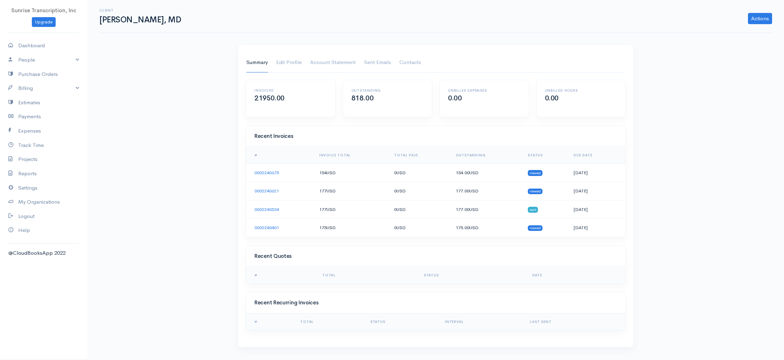
click at [266, 63] on link "Summary" at bounding box center [257, 63] width 21 height 20
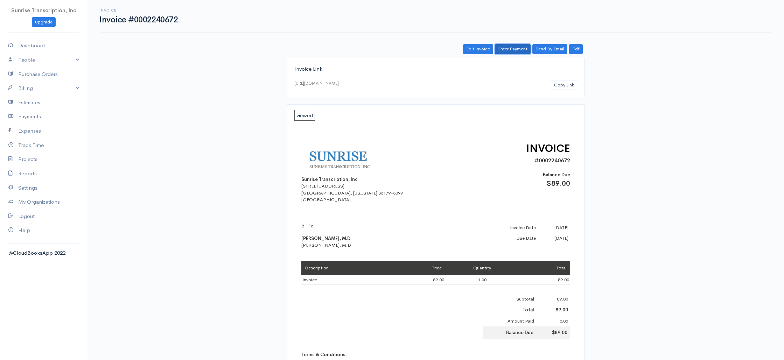
click at [505, 44] on link "Enter Payment" at bounding box center [513, 49] width 36 height 10
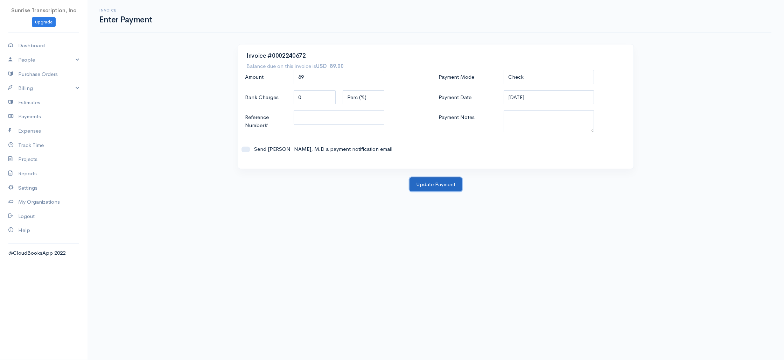
click at [429, 189] on button "Update Payment" at bounding box center [436, 185] width 53 height 14
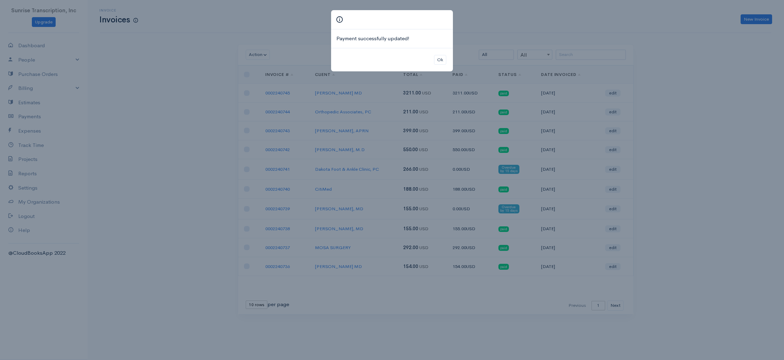
click at [695, 81] on div "Payment successfully updated! Ok" at bounding box center [392, 180] width 784 height 360
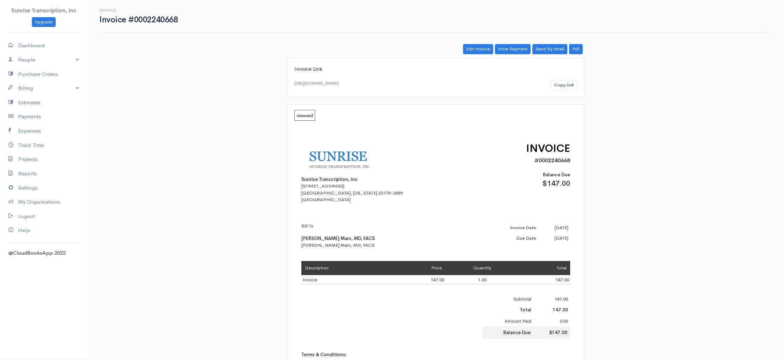
scroll to position [46, 0]
click at [505, 49] on link "Enter Payment" at bounding box center [513, 49] width 36 height 10
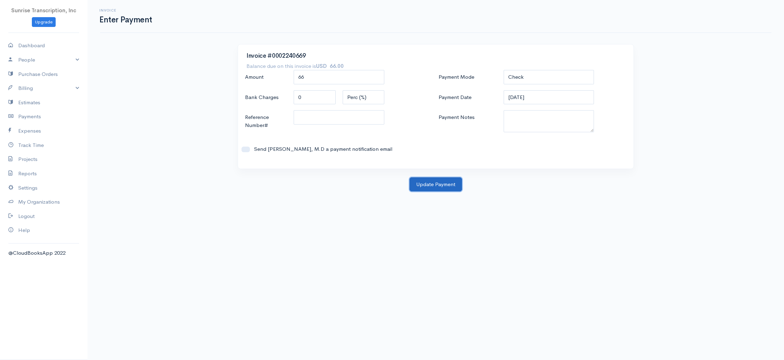
drag, startPoint x: 438, startPoint y: 178, endPoint x: 435, endPoint y: 175, distance: 4.0
click at [438, 178] on button "Update Payment" at bounding box center [436, 185] width 53 height 14
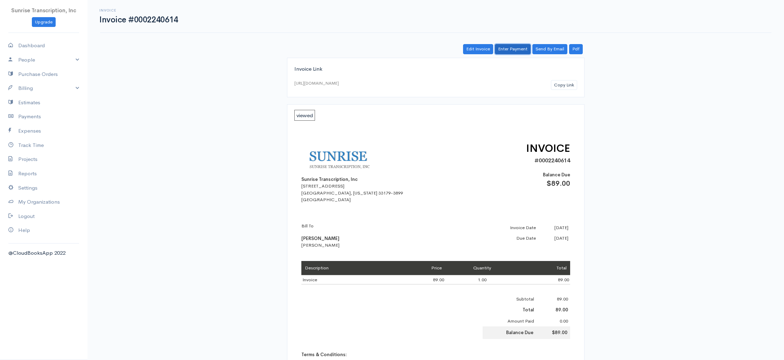
click at [513, 49] on link "Enter Payment" at bounding box center [513, 49] width 36 height 10
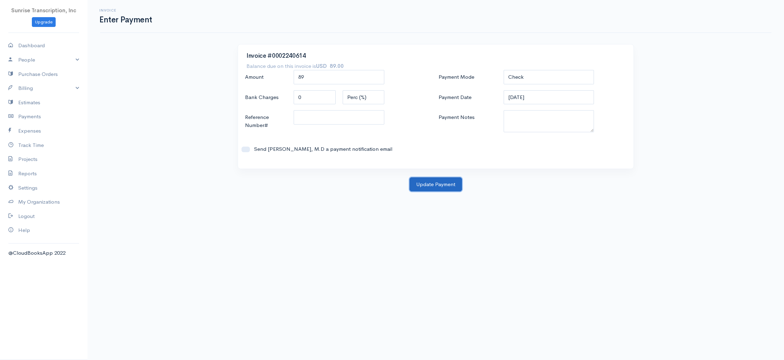
click at [427, 183] on button "Update Payment" at bounding box center [436, 185] width 53 height 14
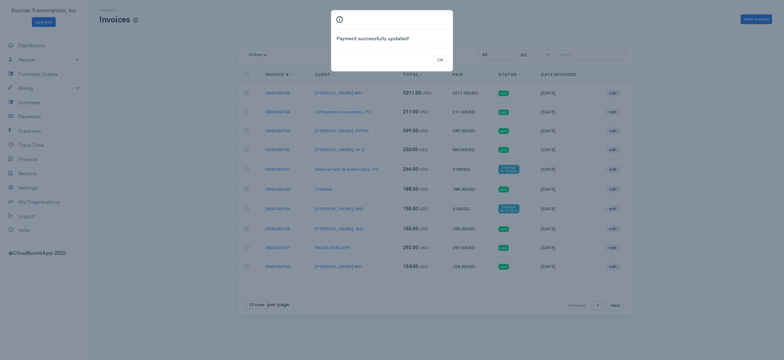
click at [433, 59] on div "Ok" at bounding box center [392, 60] width 122 height 24
click at [439, 59] on button "Ok" at bounding box center [440, 60] width 12 height 10
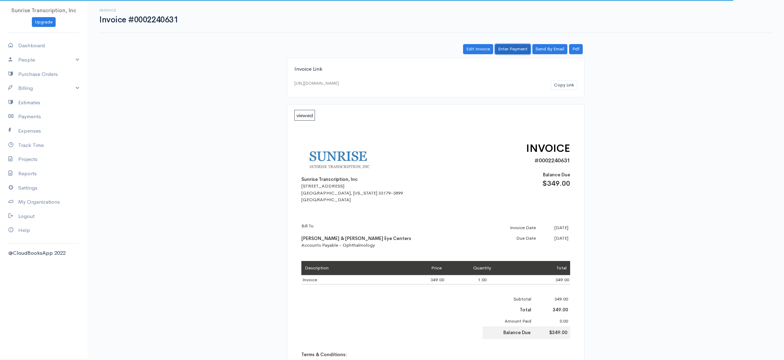
drag, startPoint x: 513, startPoint y: 51, endPoint x: 506, endPoint y: 53, distance: 7.2
click at [513, 51] on link "Enter Payment" at bounding box center [513, 49] width 36 height 10
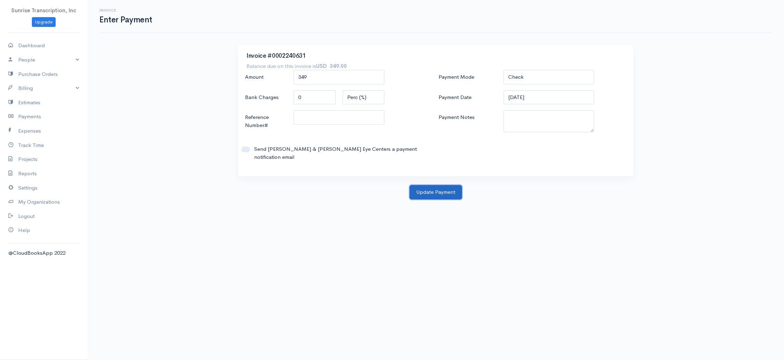
drag, startPoint x: 439, startPoint y: 184, endPoint x: 465, endPoint y: 178, distance: 26.3
click at [439, 185] on button "Update Payment" at bounding box center [436, 192] width 53 height 14
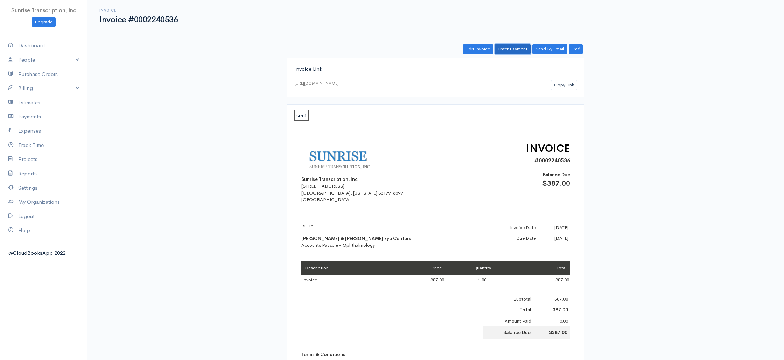
click at [513, 49] on link "Enter Payment" at bounding box center [513, 49] width 36 height 10
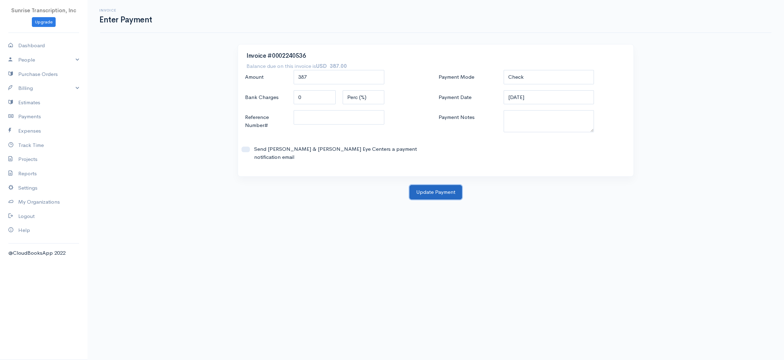
click at [433, 185] on button "Update Payment" at bounding box center [436, 192] width 53 height 14
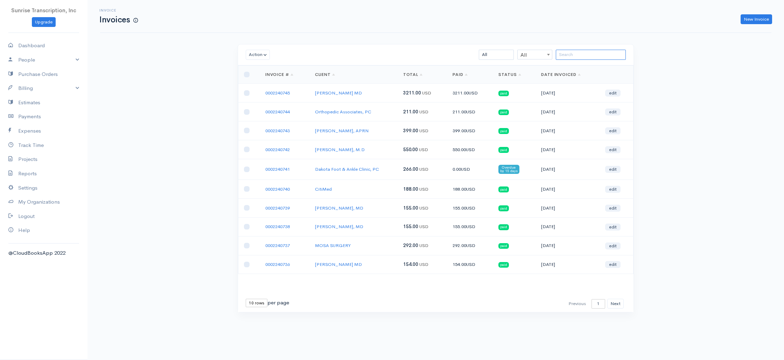
click at [569, 55] on input "search" at bounding box center [591, 55] width 70 height 10
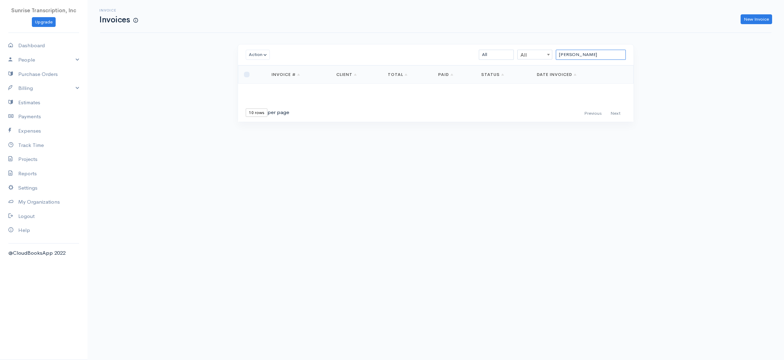
click at [597, 54] on input "benn" at bounding box center [591, 55] width 70 height 10
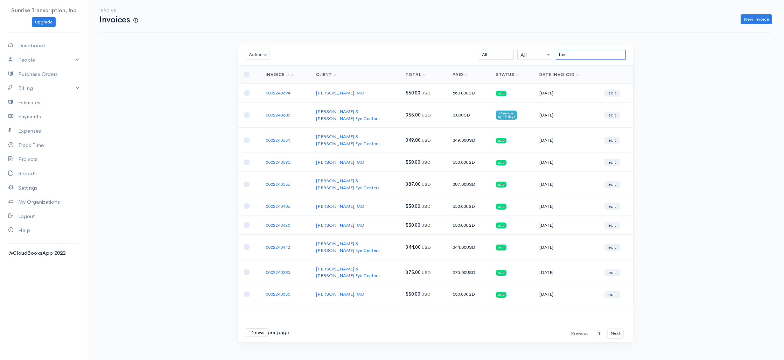
drag, startPoint x: 520, startPoint y: 50, endPoint x: 493, endPoint y: 47, distance: 26.5
click at [493, 47] on div "Action Archive Delete Download PDF Send Mark as Sent Mark Un-Sent Enter Payment…" at bounding box center [436, 54] width 396 height 21
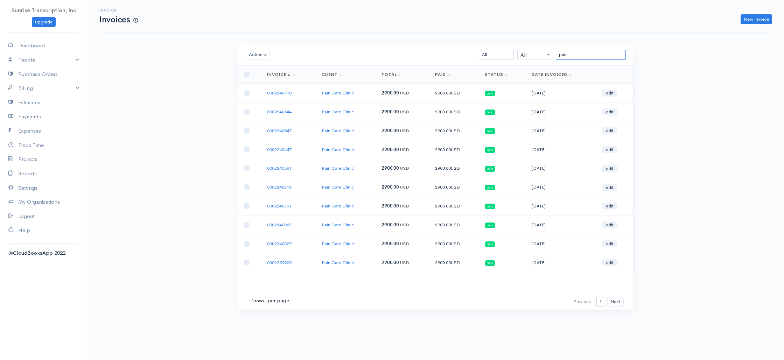
type input "pain"
click at [40, 46] on link "Dashboard" at bounding box center [44, 46] width 88 height 14
select select "365"
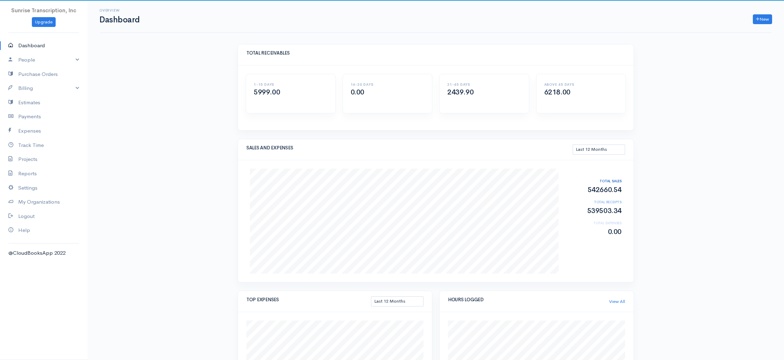
click at [175, 131] on div "Overview Dashboard New Invoice Client Quote Project Invoices Quotes Clients Exp…" at bounding box center [436, 340] width 697 height 680
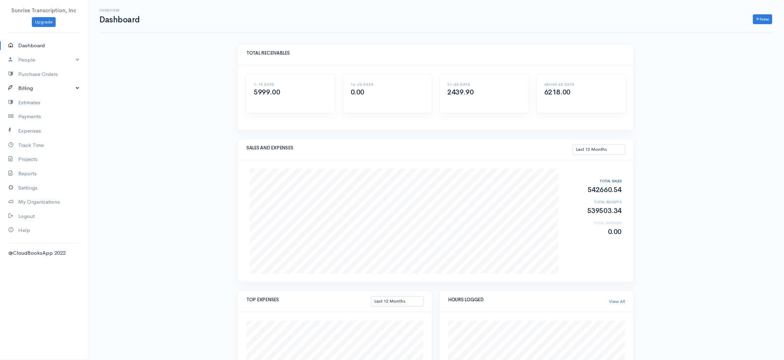
click at [38, 86] on link "Billing" at bounding box center [44, 88] width 88 height 14
click at [34, 100] on link "Invoice" at bounding box center [44, 102] width 88 height 13
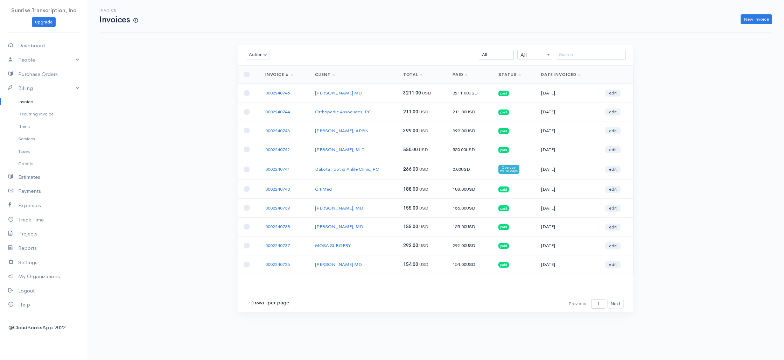
click at [176, 103] on div "Invoice Invoices New Invoice Action Archive Delete Download PDF Send Mark as Se…" at bounding box center [436, 169] width 697 height 339
click at [387, 166] on td "Dakota Foot & Ankle Clinic, PC" at bounding box center [354, 169] width 88 height 21
click at [189, 91] on div "Invoice Invoices New Invoice Action Archive Delete Download PDF Send Mark as Se…" at bounding box center [436, 169] width 697 height 339
click at [616, 300] on button "Next" at bounding box center [615, 304] width 16 height 10
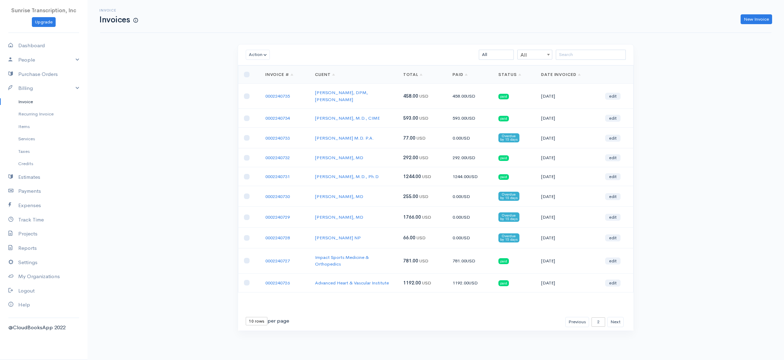
click at [439, 195] on td "255.00 USD" at bounding box center [422, 196] width 49 height 21
click at [332, 214] on link "Salil Gupta, MD" at bounding box center [339, 217] width 48 height 6
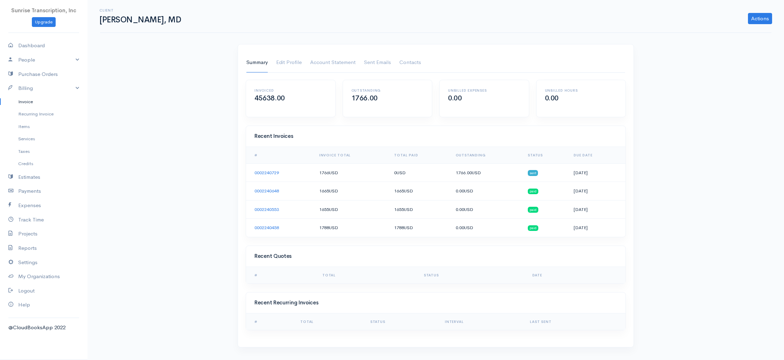
click at [33, 101] on link "Invoice" at bounding box center [44, 102] width 88 height 13
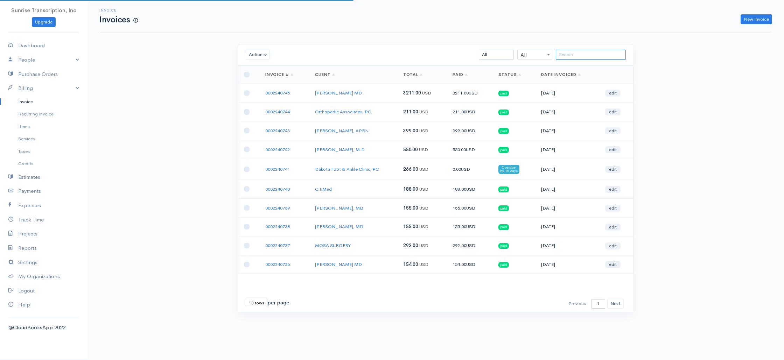
click at [577, 57] on input "search" at bounding box center [591, 55] width 70 height 10
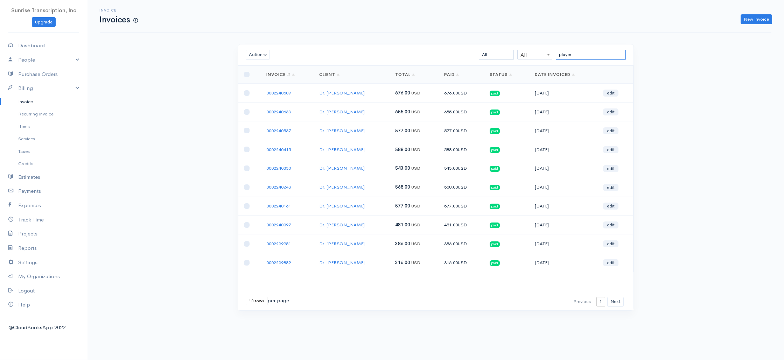
type input "player"
click at [37, 60] on link "People" at bounding box center [44, 60] width 88 height 14
click at [33, 71] on link "Clients" at bounding box center [44, 73] width 88 height 13
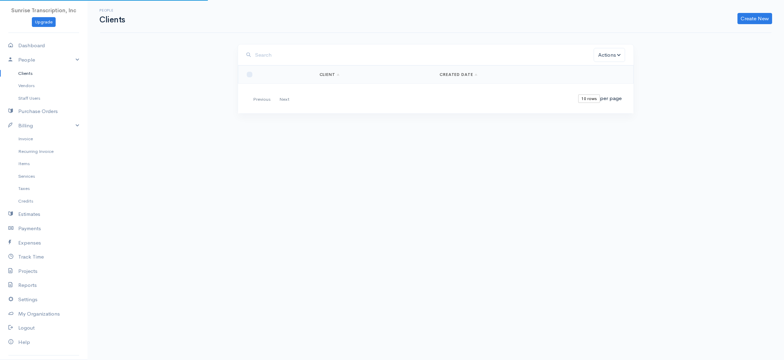
click at [284, 57] on input "search" at bounding box center [424, 55] width 339 height 14
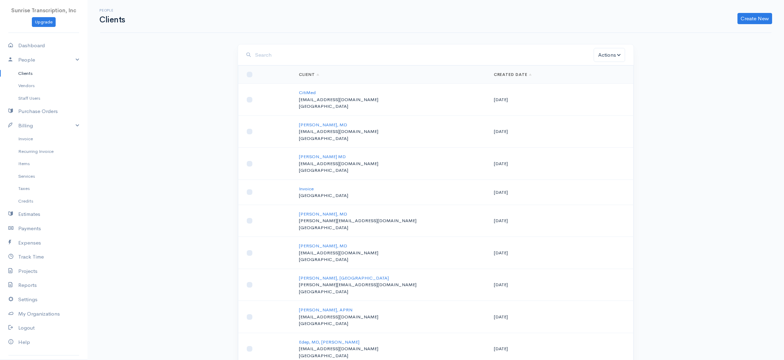
type input "a"
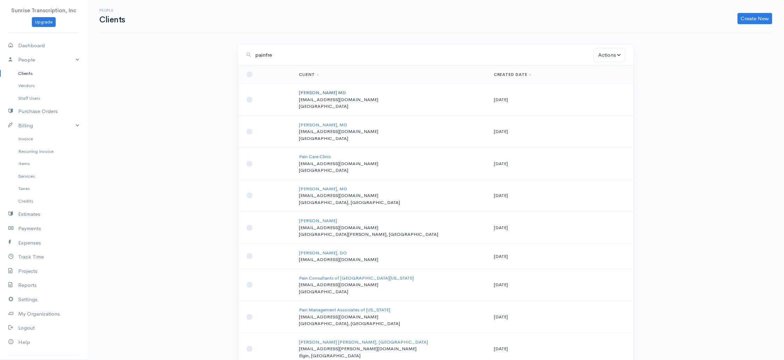
type input "painfre"
click at [319, 93] on link "Mitchell Taylor MD" at bounding box center [322, 93] width 47 height 6
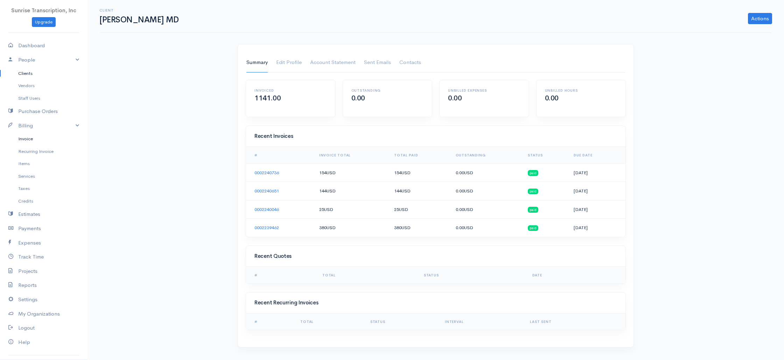
click at [40, 139] on link "Invoice" at bounding box center [44, 139] width 88 height 13
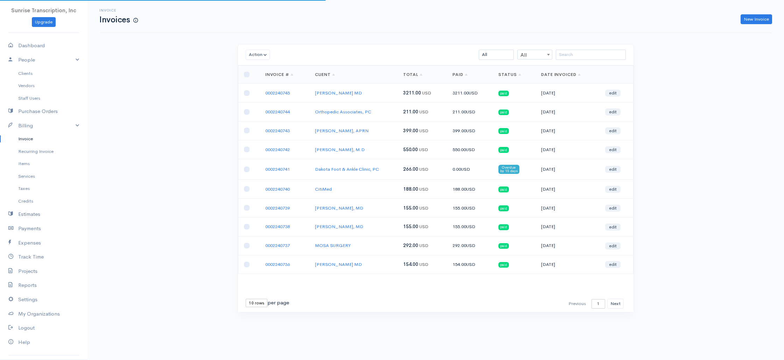
click at [596, 48] on div "Action Archive Delete Download PDF Send Mark as Sent Mark Un-Sent Enter Payment…" at bounding box center [436, 54] width 396 height 21
click at [594, 52] on input "search" at bounding box center [591, 55] width 70 height 10
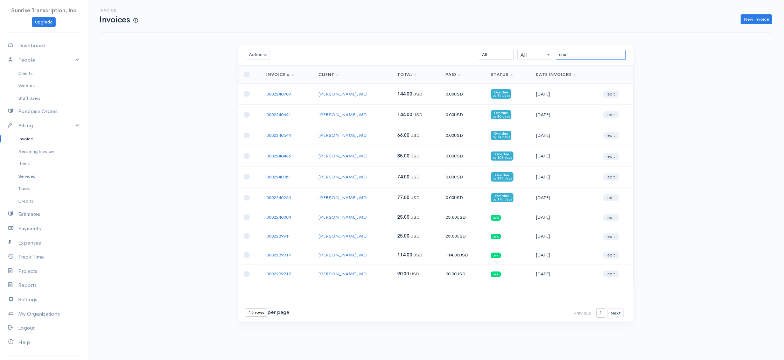
type input "chaf"
click at [343, 116] on link "Richard Chaffoo, MD" at bounding box center [343, 115] width 48 height 6
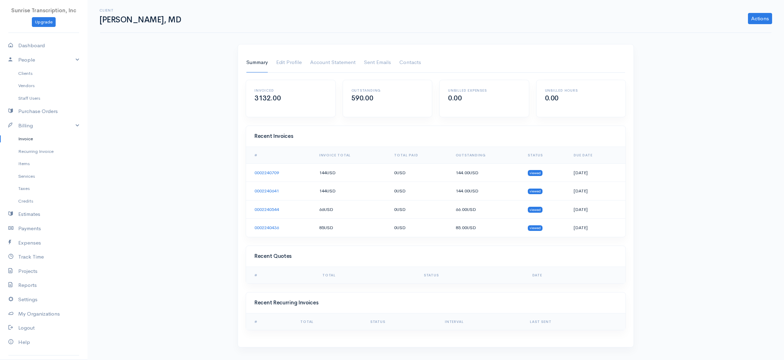
click at [37, 139] on link "Invoice" at bounding box center [44, 139] width 88 height 13
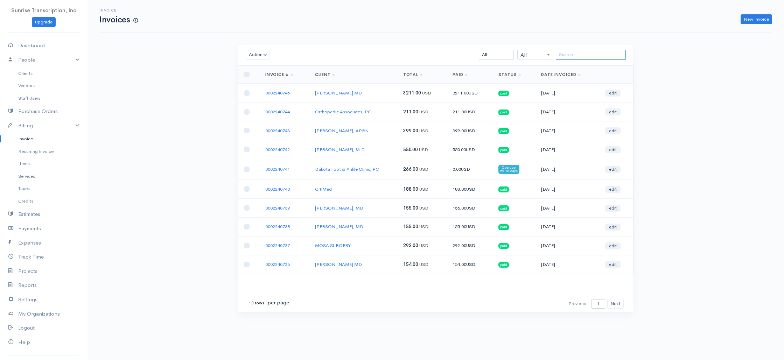
click at [584, 57] on input "search" at bounding box center [591, 55] width 70 height 10
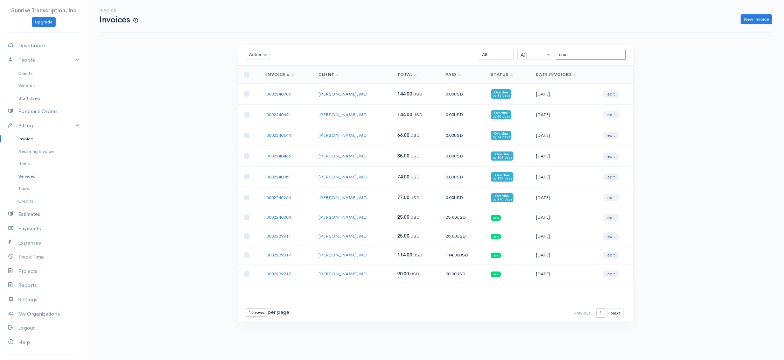
type input "chaf"
drag, startPoint x: 245, startPoint y: 95, endPoint x: 248, endPoint y: 111, distance: 17.0
click at [245, 95] on input "checkbox" at bounding box center [247, 94] width 6 height 6
checkbox input "true"
click at [248, 116] on input "checkbox" at bounding box center [247, 115] width 6 height 6
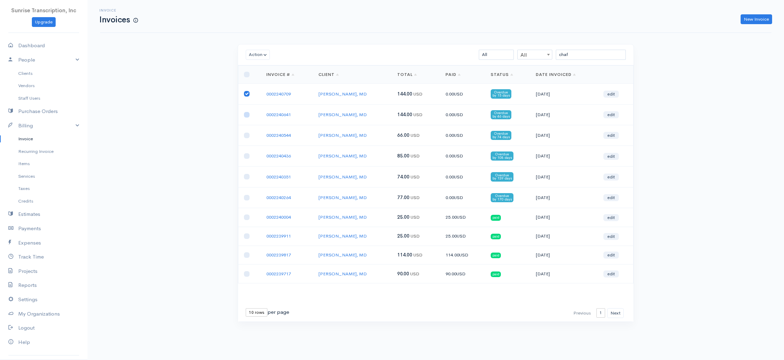
checkbox input "true"
click at [249, 136] on td at bounding box center [249, 135] width 22 height 21
drag, startPoint x: 247, startPoint y: 137, endPoint x: 248, endPoint y: 151, distance: 13.7
click at [247, 137] on input "checkbox" at bounding box center [247, 136] width 6 height 6
checkbox input "true"
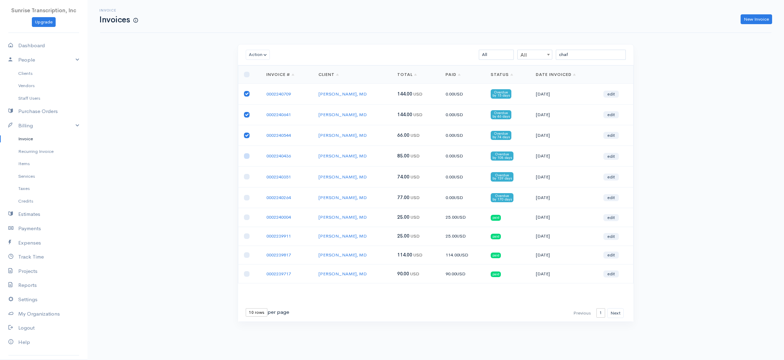
drag, startPoint x: 248, startPoint y: 155, endPoint x: 247, endPoint y: 165, distance: 9.6
click at [248, 155] on input "checkbox" at bounding box center [247, 156] width 6 height 6
checkbox input "true"
click at [247, 176] on input "checkbox" at bounding box center [247, 177] width 6 height 6
checkbox input "true"
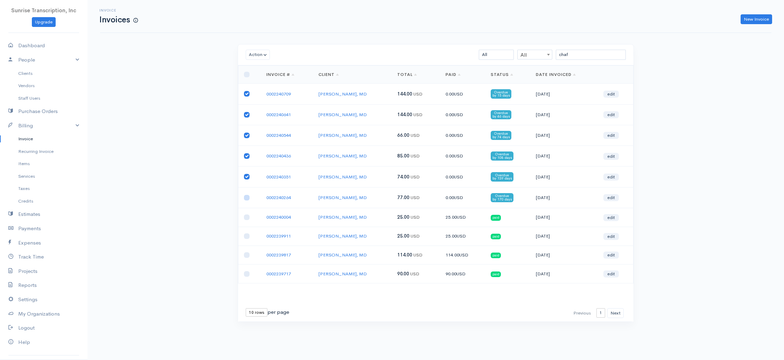
drag, startPoint x: 244, startPoint y: 198, endPoint x: 254, endPoint y: 188, distance: 13.6
click at [244, 198] on input "checkbox" at bounding box center [247, 198] width 6 height 6
checkbox input "true"
click at [265, 53] on button "Action" at bounding box center [258, 55] width 24 height 10
click at [276, 143] on link "Enter Payment" at bounding box center [273, 142] width 55 height 12
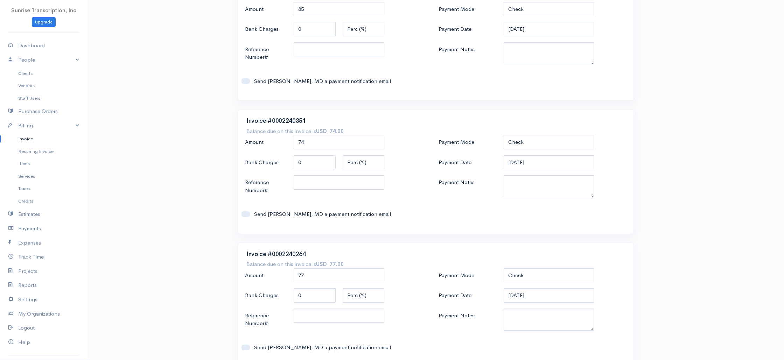
scroll to position [498, 0]
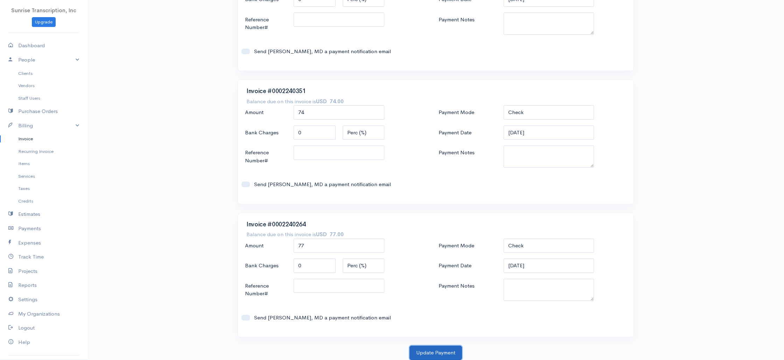
click at [429, 355] on button "Update Payment" at bounding box center [436, 353] width 53 height 14
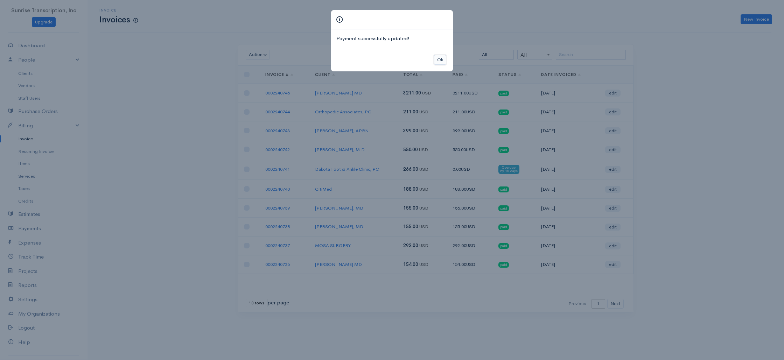
click at [444, 60] on button "Ok" at bounding box center [440, 60] width 12 height 10
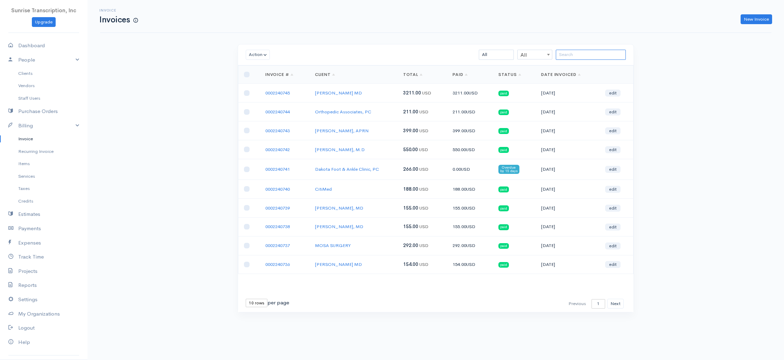
click at [585, 54] on input "search" at bounding box center [591, 55] width 70 height 10
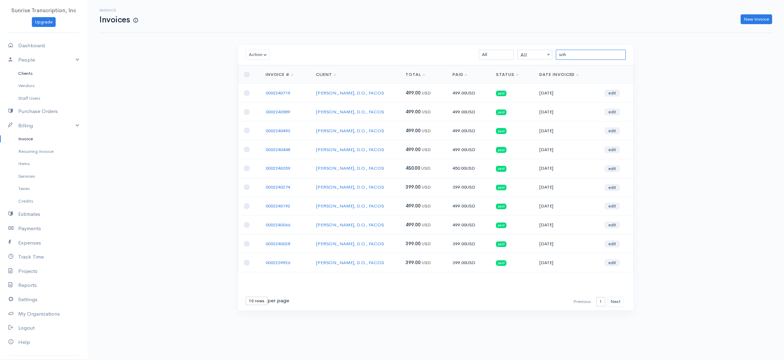
type input "sch"
click at [40, 72] on link "Clients" at bounding box center [44, 73] width 88 height 13
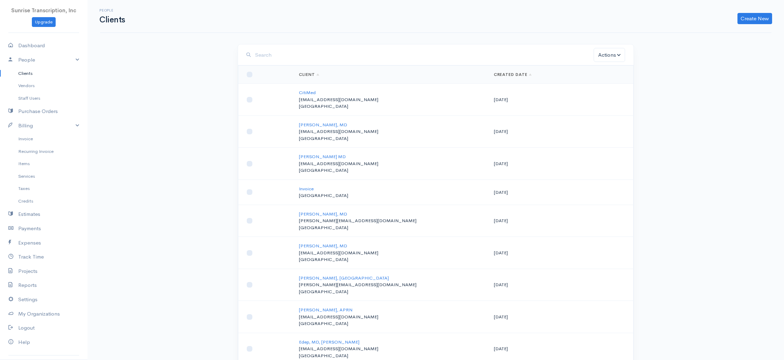
click at [501, 56] on input "search" at bounding box center [424, 55] width 339 height 14
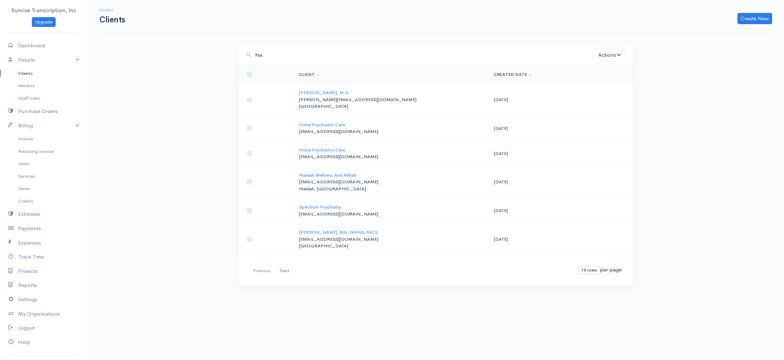
drag, startPoint x: 267, startPoint y: 57, endPoint x: 239, endPoint y: 53, distance: 28.6
click at [239, 53] on div "hia Actions Archive Delete Email Download Statement Ask For Review" at bounding box center [436, 54] width 396 height 21
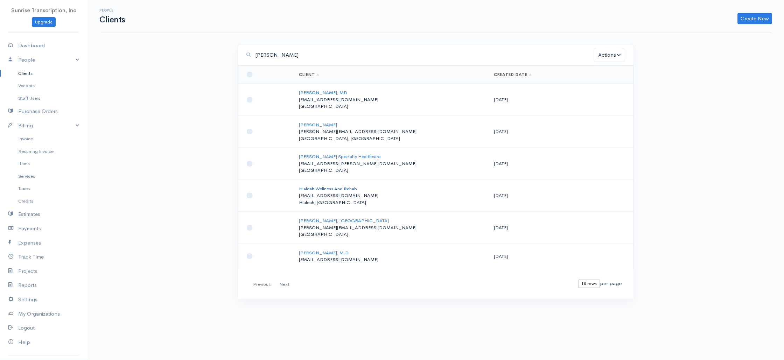
type input "andrew"
click at [330, 187] on link "Hialeah Wellness And Rehab" at bounding box center [328, 189] width 58 height 6
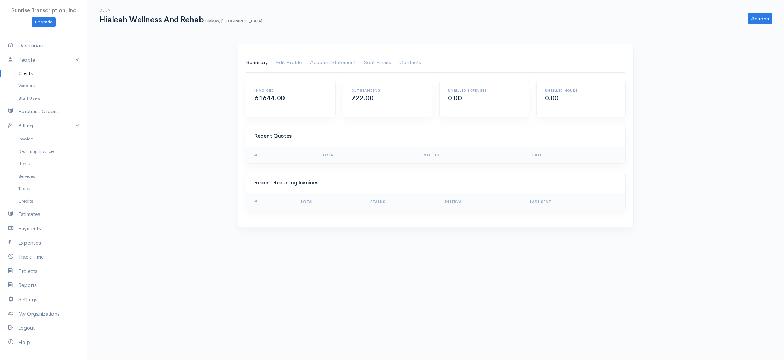
click at [256, 61] on link "Summary" at bounding box center [257, 63] width 21 height 20
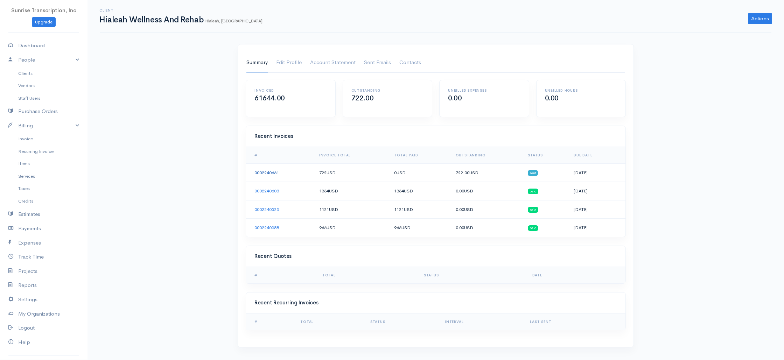
click at [266, 173] on link "0002240661" at bounding box center [267, 173] width 25 height 6
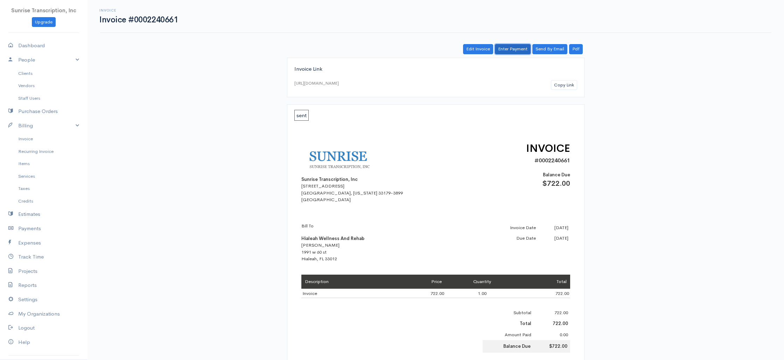
click at [509, 51] on link "Enter Payment" at bounding box center [513, 49] width 36 height 10
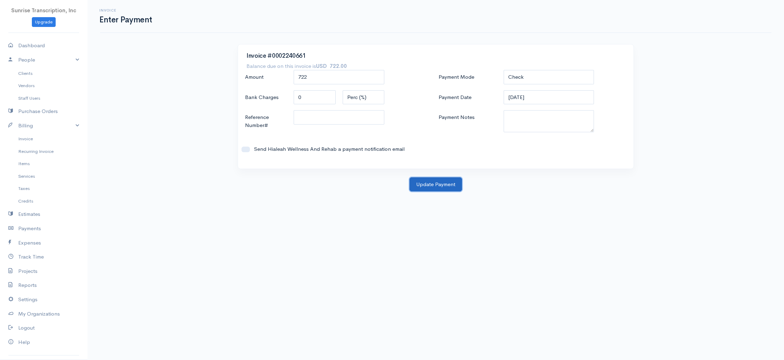
click at [428, 182] on button "Update Payment" at bounding box center [436, 185] width 53 height 14
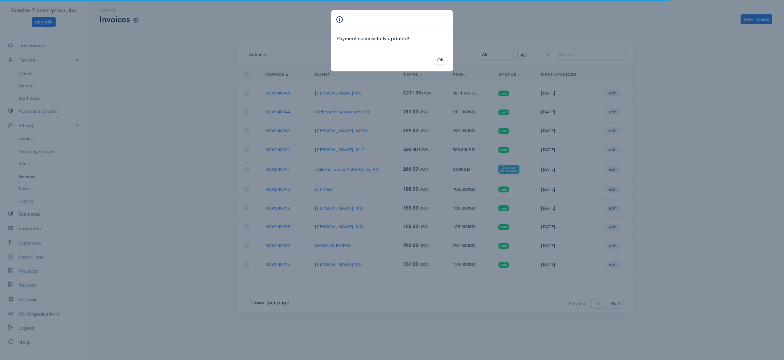
click at [494, 34] on div "Payment successfully updated! Ok" at bounding box center [392, 180] width 784 height 360
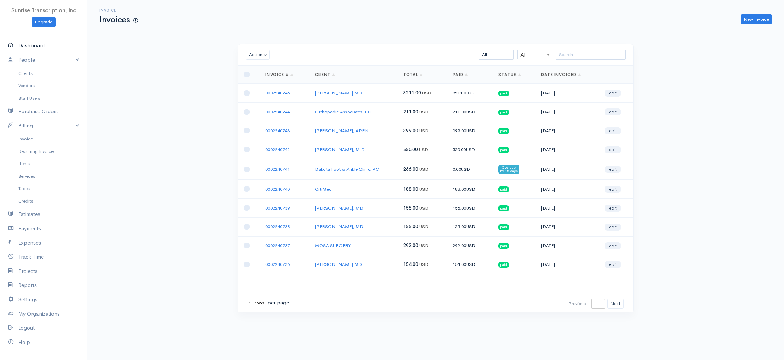
click at [37, 43] on link "Dashboard" at bounding box center [44, 46] width 88 height 14
select select "365"
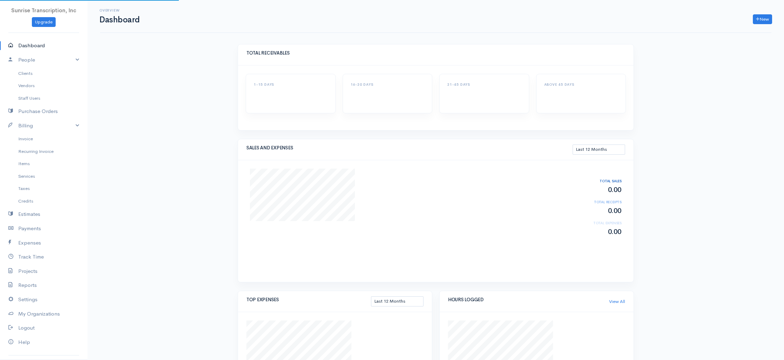
click at [180, 112] on div "Overview Dashboard New Invoice Client Quote Project Invoices Quotes Clients Exp…" at bounding box center [436, 245] width 697 height 490
click at [670, 160] on div "Overview Dashboard New Invoice Client Quote Project Invoices Quotes Clients Exp…" at bounding box center [436, 340] width 697 height 680
